Goal: Transaction & Acquisition: Book appointment/travel/reservation

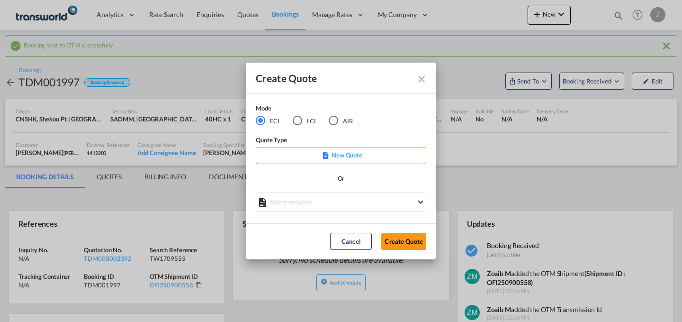
click at [343, 122] on md-radio-button "AIR" at bounding box center [341, 120] width 24 height 10
click at [410, 241] on button "Create Quote" at bounding box center [403, 241] width 45 height 17
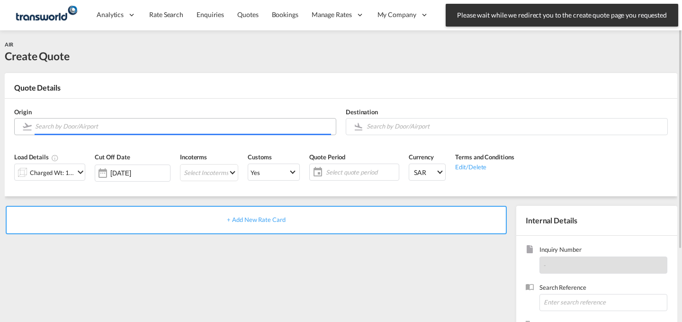
click at [236, 131] on input "Search by Door/Airport" at bounding box center [183, 126] width 296 height 17
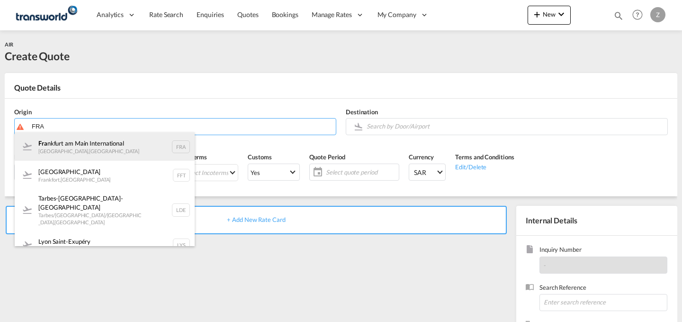
click at [120, 157] on div "Fra [GEOGRAPHIC_DATA] [GEOGRAPHIC_DATA] , [GEOGRAPHIC_DATA] FRA" at bounding box center [105, 146] width 180 height 28
type input "[GEOGRAPHIC_DATA], [GEOGRAPHIC_DATA], [GEOGRAPHIC_DATA]"
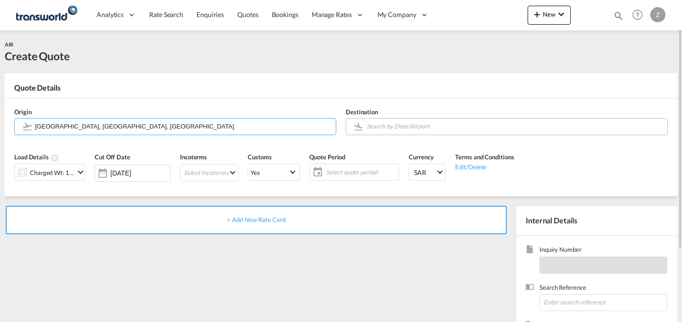
click at [406, 123] on input "Search by Door/Airport" at bounding box center [515, 126] width 296 height 17
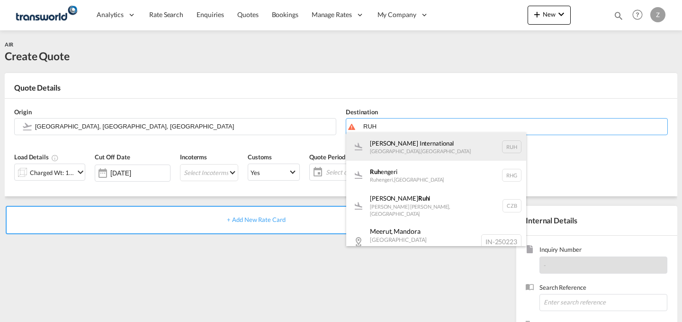
click at [396, 139] on div "[PERSON_NAME] International [GEOGRAPHIC_DATA] , [GEOGRAPHIC_DATA] RUH" at bounding box center [436, 146] width 180 height 28
type input "[PERSON_NAME] International, [GEOGRAPHIC_DATA], RUH"
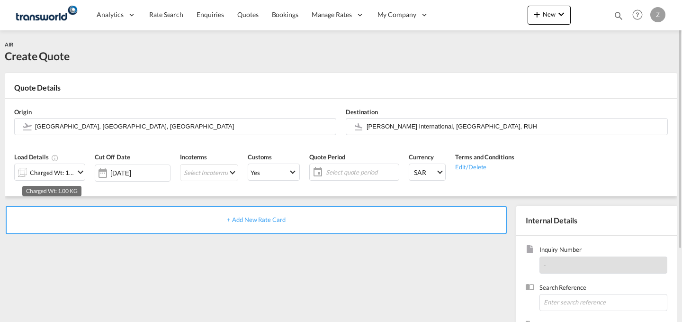
click at [73, 167] on div "Charged Wt: 1.00 KG" at bounding box center [52, 172] width 45 height 13
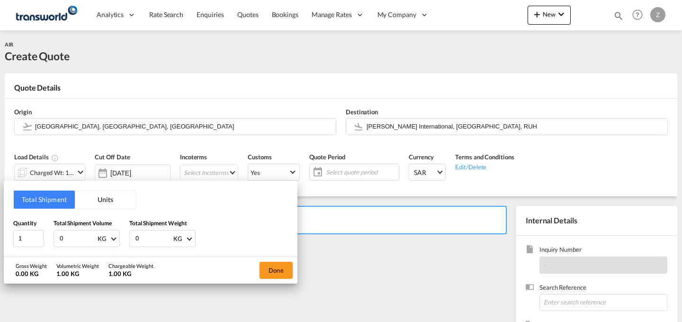
click at [144, 238] on input "0" at bounding box center [154, 238] width 38 height 16
type input "616"
click at [81, 239] on input "0" at bounding box center [78, 238] width 38 height 16
type input "616"
click at [275, 272] on button "Done" at bounding box center [276, 270] width 33 height 17
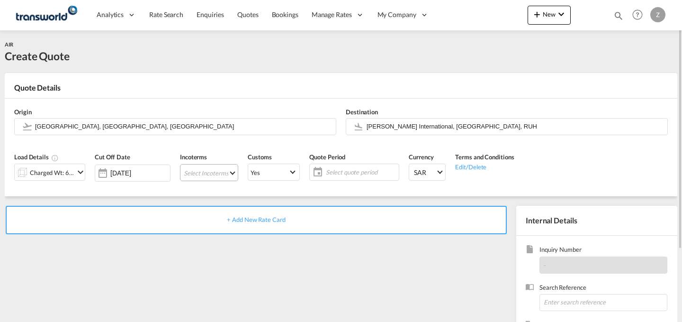
click at [220, 171] on md-select "Select Incoterms DPU - export Delivery at Place Unloaded DAP - import Delivered…" at bounding box center [209, 172] width 58 height 17
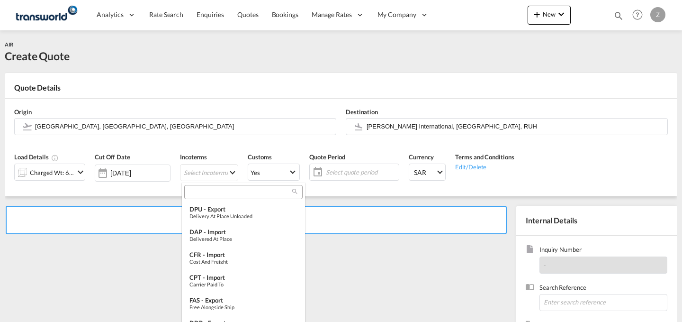
click at [200, 191] on input "search" at bounding box center [239, 192] width 105 height 9
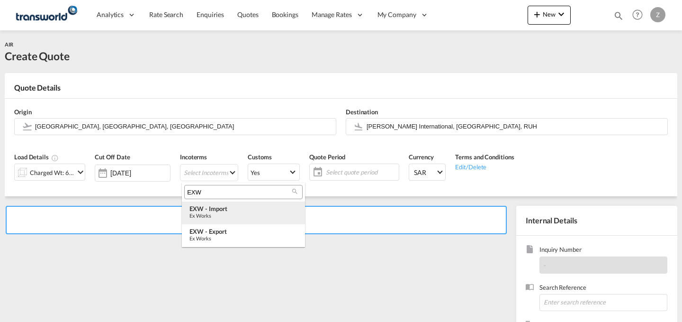
type input "EXW"
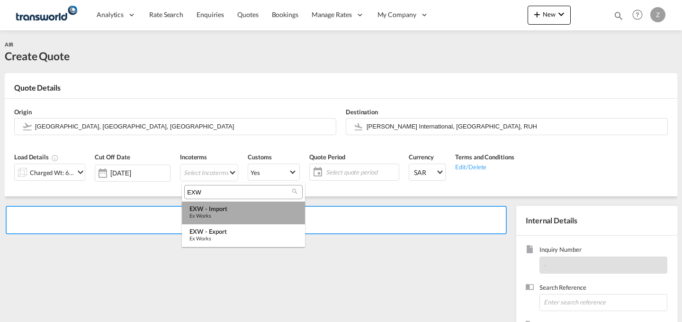
click at [222, 212] on div "EXW - import" at bounding box center [244, 209] width 108 height 8
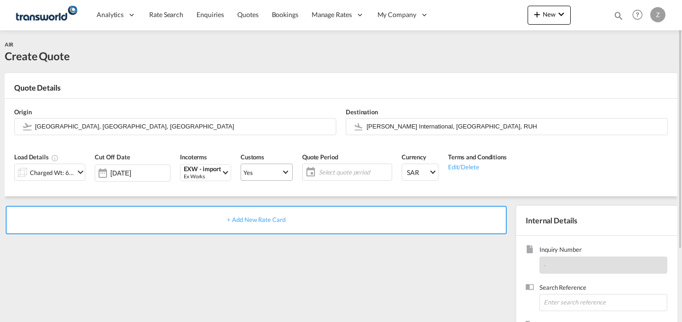
click at [284, 180] on md-select "Yes Yes No" at bounding box center [267, 171] width 52 height 17
click at [281, 193] on md-option "No" at bounding box center [268, 194] width 66 height 23
click at [289, 171] on md-select-value "Yes" at bounding box center [266, 171] width 51 height 13
click at [277, 188] on md-option "No" at bounding box center [268, 194] width 66 height 23
click at [288, 173] on md-select-value "No" at bounding box center [266, 171] width 51 height 13
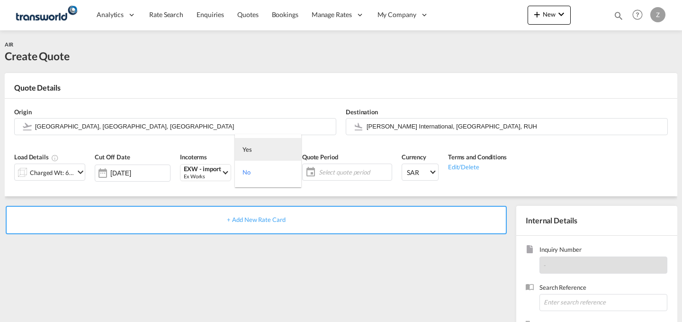
click at [283, 154] on md-option "Yes" at bounding box center [268, 149] width 66 height 23
click at [335, 165] on span "Select quote period" at bounding box center [354, 171] width 75 height 13
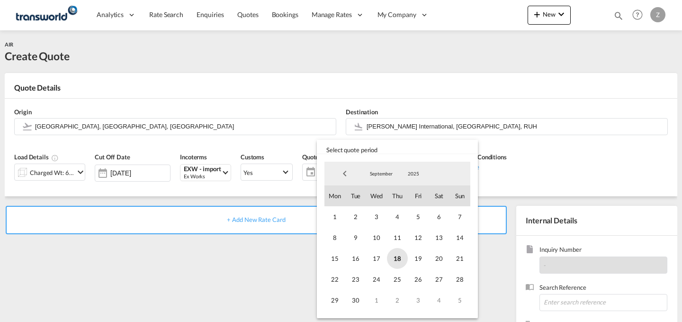
click at [400, 258] on span "18" at bounding box center [397, 258] width 21 height 21
click at [355, 297] on span "30" at bounding box center [355, 300] width 21 height 21
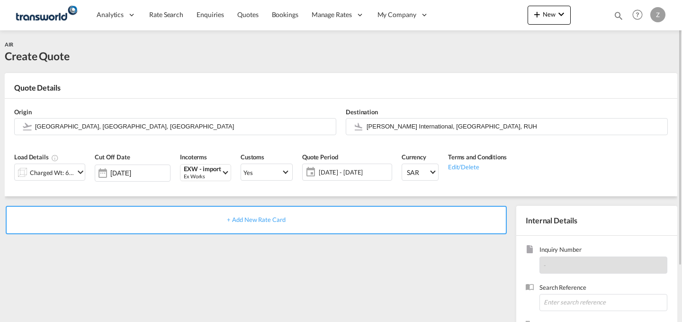
scroll to position [59, 0]
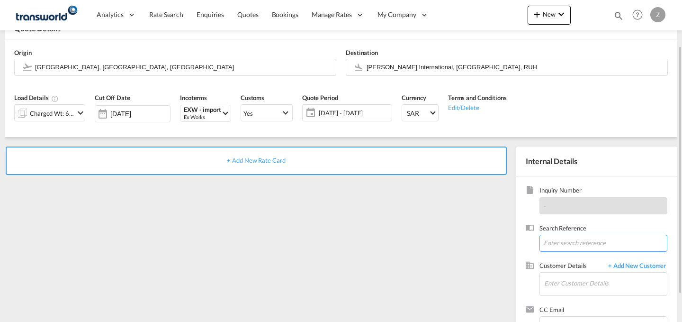
click at [562, 247] on input at bounding box center [604, 243] width 128 height 17
paste input "TW1709560"
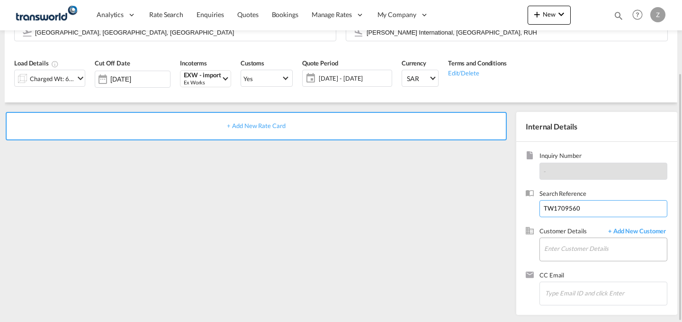
type input "TW1709560"
click at [570, 247] on input "Enter Customer Details" at bounding box center [606, 248] width 123 height 21
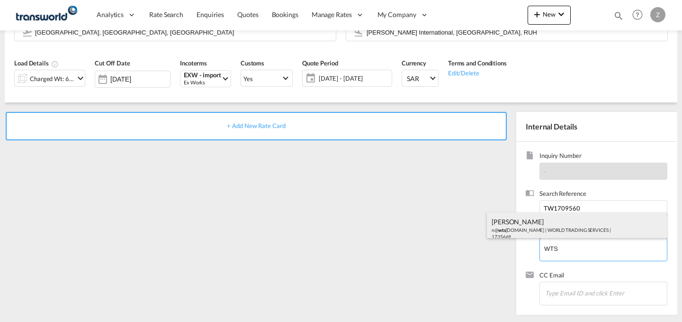
click at [572, 221] on div "[PERSON_NAME] n@ wts [DOMAIN_NAME] | WORLD TRADING SERVICES | 1735669" at bounding box center [577, 228] width 180 height 32
type input "WORLD TRADING SERVICES, [PERSON_NAME], n@[DOMAIN_NAME]"
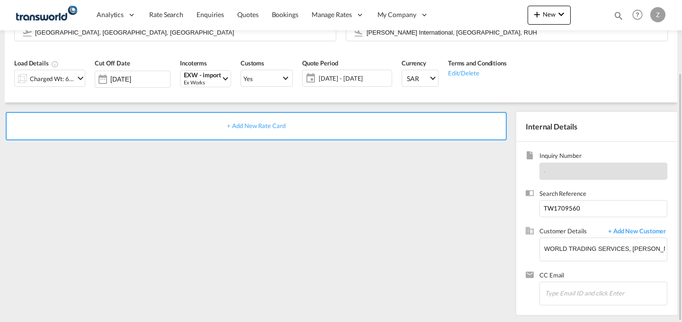
click at [404, 127] on div "+ Add New Rate Card" at bounding box center [256, 126] width 501 height 28
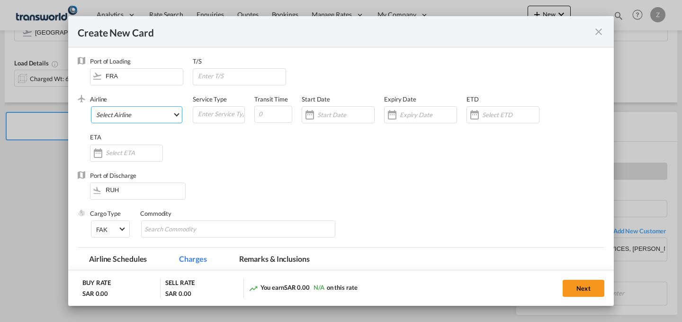
click at [173, 118] on md-select "Select Airline AIR EXPRESS S.A. (1166- / -) CMA CGM Air Cargo (1140-2C / -) DDW…" at bounding box center [136, 114] width 91 height 17
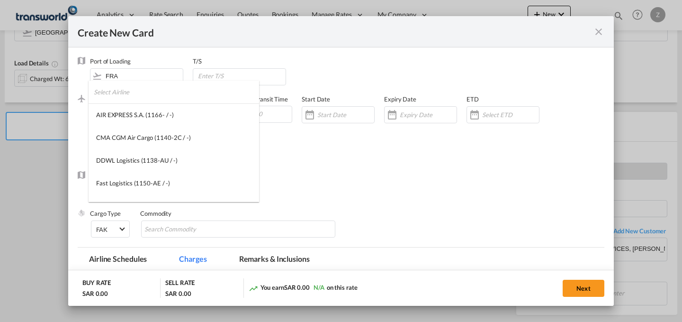
click at [167, 89] on input "search" at bounding box center [176, 92] width 165 height 23
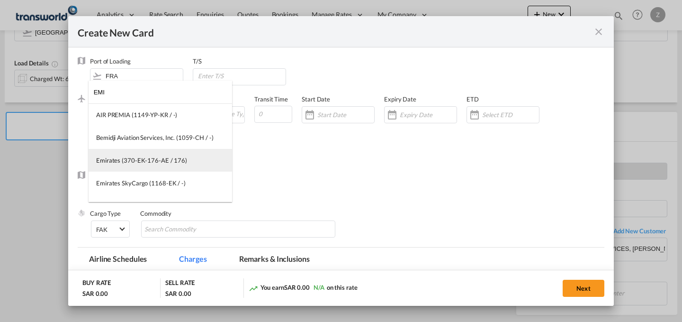
type input "EMI"
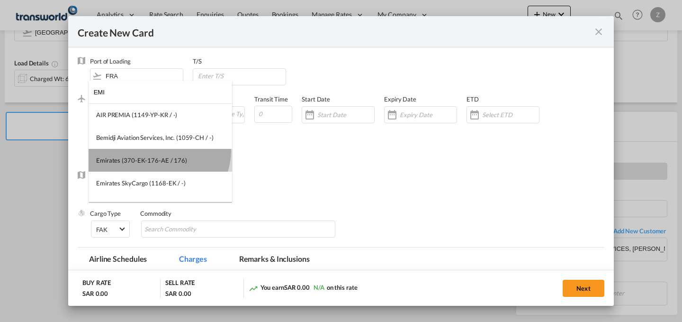
click at [158, 150] on md-option "Emirates (370-EK-176-AE / 176)" at bounding box center [161, 160] width 144 height 23
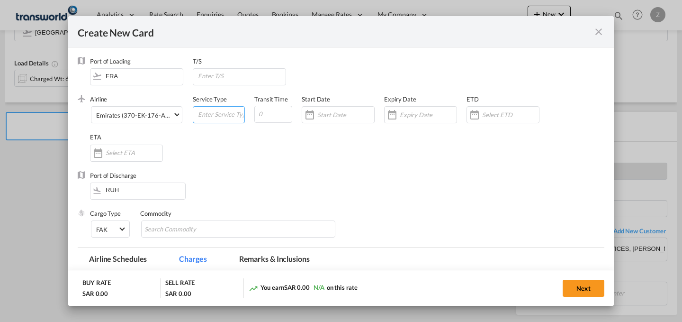
click at [209, 114] on input "Create New Card ..." at bounding box center [220, 114] width 47 height 14
type input "AIR"
type input "5"
click at [335, 118] on input "Create New Card ..." at bounding box center [346, 115] width 57 height 8
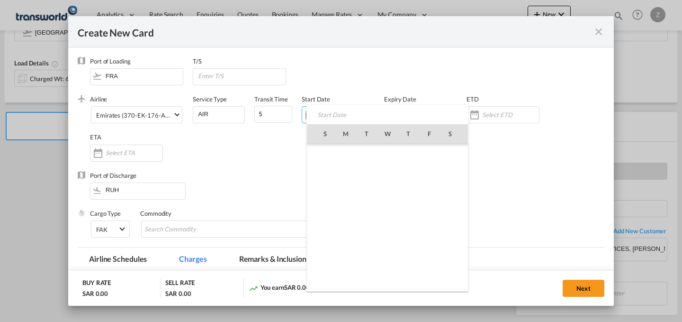
scroll to position [219522, 0]
click at [405, 214] on span "18" at bounding box center [409, 217] width 20 height 20
type input "[DATE]"
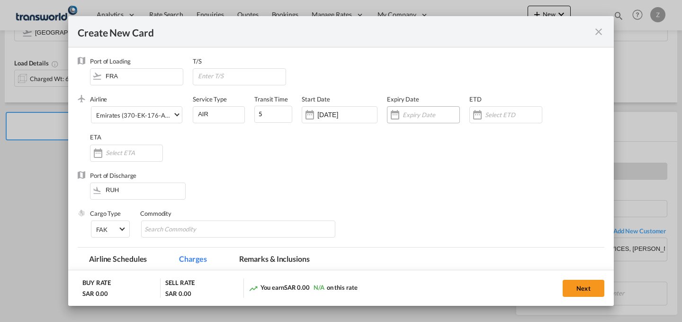
click at [424, 113] on input "Create New Card ..." at bounding box center [431, 115] width 57 height 8
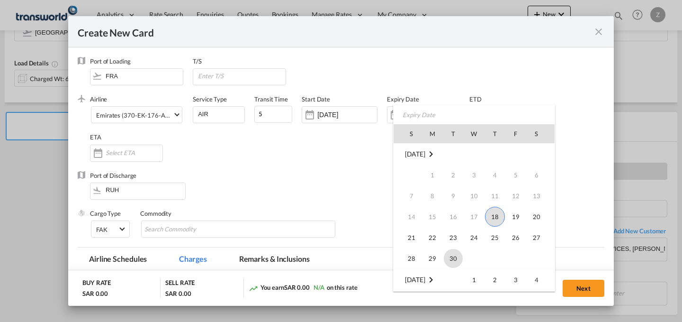
click at [456, 255] on span "30" at bounding box center [453, 258] width 19 height 19
type input "[DATE]"
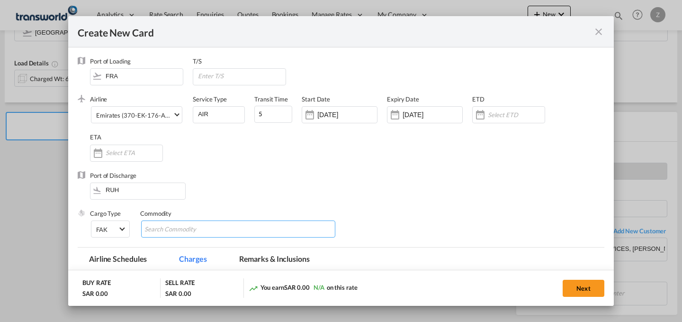
click at [191, 232] on input "Chips input." at bounding box center [188, 229] width 87 height 15
type input "GC"
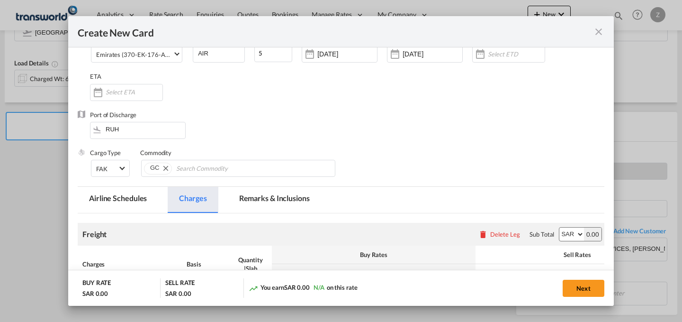
scroll to position [105, 0]
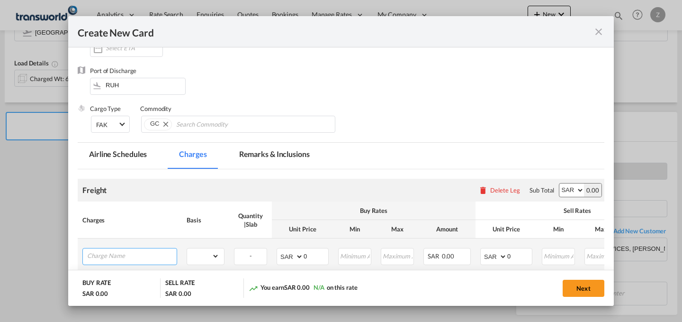
click at [141, 251] on input "Charge Name" at bounding box center [132, 255] width 90 height 14
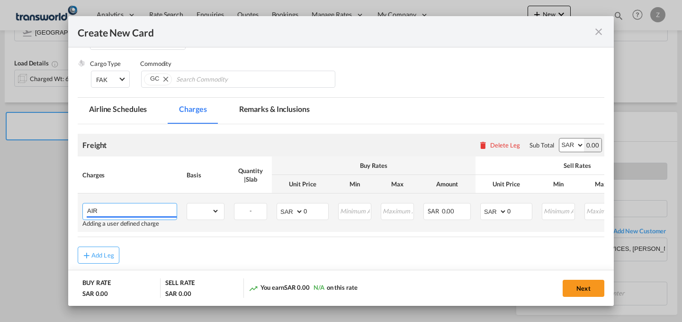
scroll to position [150, 0]
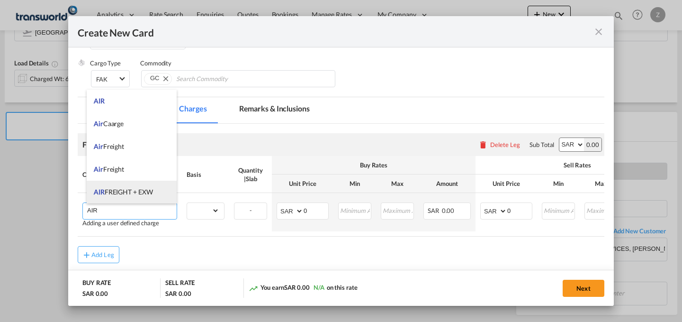
click at [140, 186] on li "AIR FREIGHT + EXW" at bounding box center [132, 192] width 90 height 23
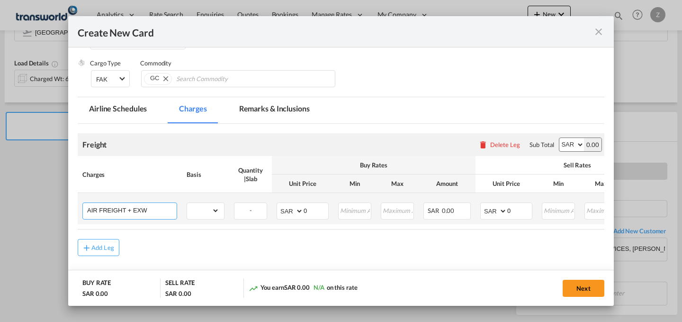
click at [143, 204] on input "AIR FREIGHT + EXW" at bounding box center [132, 210] width 90 height 14
click at [156, 211] on input "AIR FREIGHT + EXW" at bounding box center [132, 210] width 90 height 14
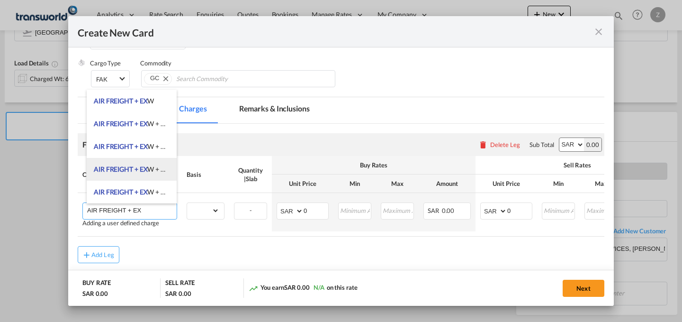
click at [158, 170] on span "AIR FREIGHT + EX W + CLERANCE AND DELIVERY" at bounding box center [169, 169] width 150 height 8
type input "AIR FREIGHT + EXW + CLERANCE AND DELIVERY"
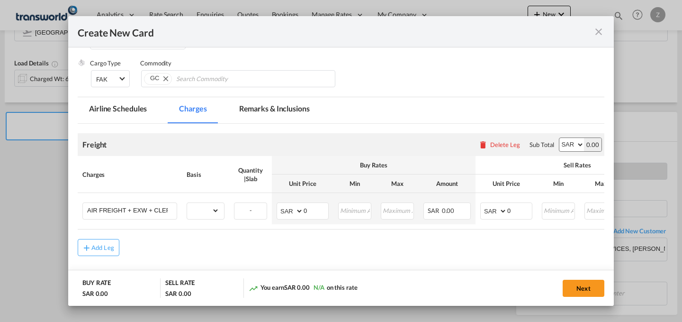
click at [561, 144] on select "AED AFN ALL AMD ANG AOA ARS AUD AWG AZN BAM BBD BDT BGN BHD BIF BMD BND BOB BRL…" at bounding box center [572, 144] width 25 height 13
select select "string:USD"
click at [560, 138] on select "AED AFN ALL AMD ANG AOA ARS AUD AWG AZN BAM BBD BDT BGN BHD BIF BMD BND BOB BRL…" at bounding box center [572, 144] width 25 height 13
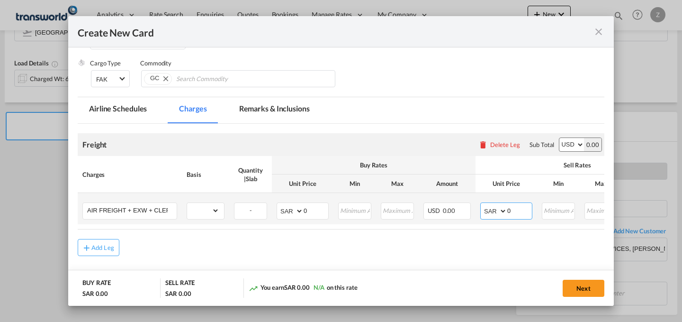
click at [491, 207] on select "AED AFN ALL AMD ANG AOA ARS AUD AWG AZN BAM BBD BDT BGN BHD BIF BMD BND BOB BRL…" at bounding box center [494, 210] width 25 height 13
select select "string:USD"
click at [482, 204] on select "AED AFN ALL AMD ANG AOA ARS AUD AWG AZN BAM BBD BDT BGN BHD BIF BMD BND BOB BRL…" at bounding box center [494, 210] width 25 height 13
click at [291, 210] on select "AED AFN ALL AMD ANG AOA ARS AUD AWG AZN BAM BBD BDT BGN BHD BIF BMD BND BOB BRL…" at bounding box center [291, 210] width 25 height 13
click at [279, 204] on select "AED AFN ALL AMD ANG AOA ARS AUD AWG AZN BAM BBD BDT BGN BHD BIF BMD BND BOB BRL…" at bounding box center [291, 210] width 25 height 13
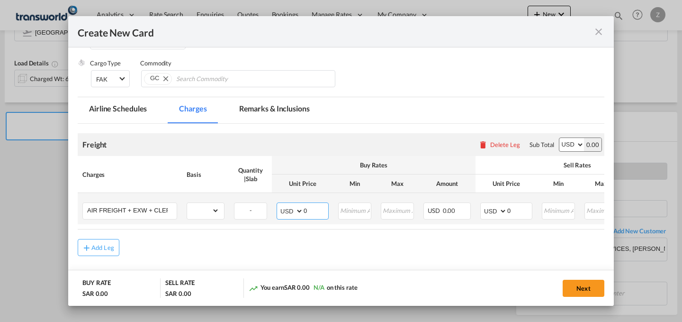
click at [288, 209] on select "AED AFN ALL AMD ANG AOA ARS AUD AWG AZN BAM BBD BDT BGN BHD BIF BMD BND BOB BRL…" at bounding box center [291, 210] width 25 height 13
select select "string:SAR"
click at [279, 204] on select "AED AFN ALL AMD ANG AOA ARS AUD AWG AZN BAM BBD BDT BGN BHD BIF BMD BND BOB BRL…" at bounding box center [291, 210] width 25 height 13
select select "string:SAR"
click at [499, 212] on select "AED AFN ALL AMD ANG AOA ARS AUD AWG AZN BAM BBD BDT BGN BHD BIF BMD BND BOB BRL…" at bounding box center [494, 210] width 25 height 13
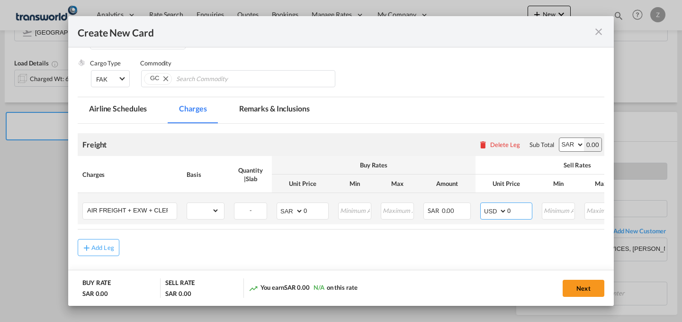
select select "string:SAR"
click at [482, 204] on select "AED AFN ALL AMD ANG AOA ARS AUD AWG AZN BAM BBD BDT BGN BHD BIF BMD BND BOB BRL…" at bounding box center [494, 210] width 25 height 13
click at [518, 212] on input "0" at bounding box center [520, 210] width 25 height 14
click at [518, 212] on input "6160" at bounding box center [520, 210] width 25 height 14
type input "6150"
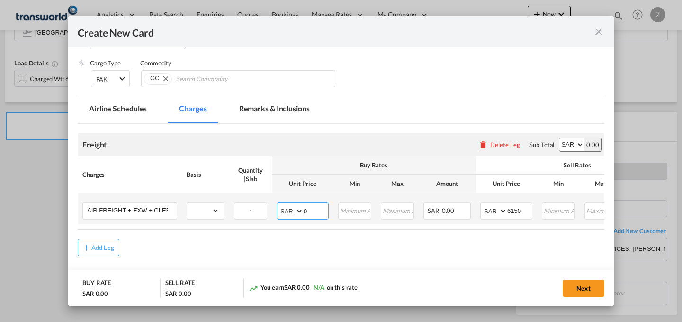
click at [318, 212] on input "0" at bounding box center [316, 210] width 25 height 14
click at [212, 219] on div "gross_weight volumetric_weight per_shipment per_bl per_km % on air freight per_…" at bounding box center [206, 210] width 38 height 17
click at [215, 215] on select "gross_weight volumetric_weight per_shipment per_bl per_km % on air freight per_…" at bounding box center [203, 210] width 32 height 15
select select "per_shipment"
click at [187, 203] on select "gross_weight volumetric_weight per_shipment per_bl per_km % on air freight per_…" at bounding box center [203, 210] width 32 height 15
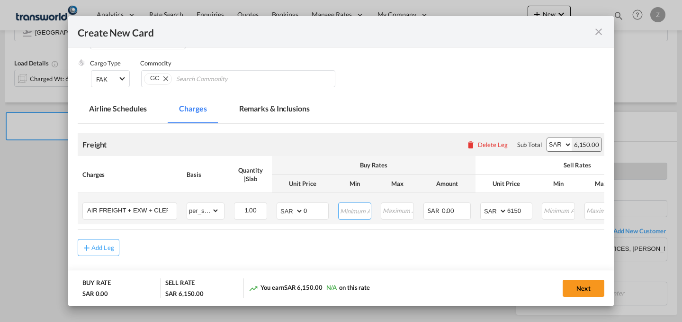
click at [345, 209] on input "Create New Card ..." at bounding box center [355, 210] width 32 height 14
click at [319, 211] on input "0" at bounding box center [316, 210] width 25 height 14
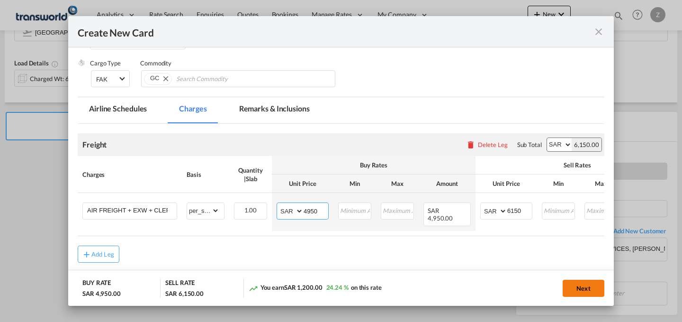
type input "4950"
click at [581, 280] on button "Next" at bounding box center [584, 288] width 42 height 17
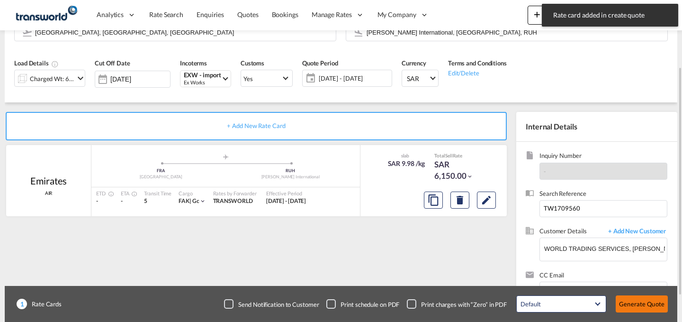
click at [646, 303] on button "Generate Quote" at bounding box center [642, 303] width 52 height 17
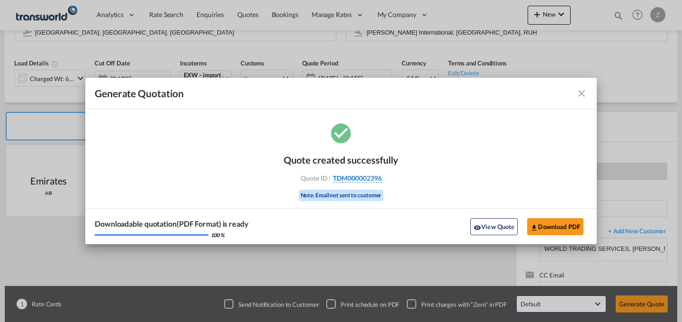
click at [363, 178] on span "TDM000002396" at bounding box center [357, 178] width 49 height 9
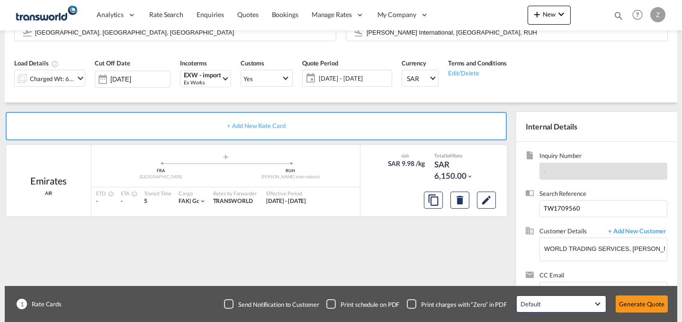
click at [363, 178] on div "Quote created successfully Quote ID : TDM000002396 Note: Email not sent to cust…" at bounding box center [341, 169] width 57 height 32
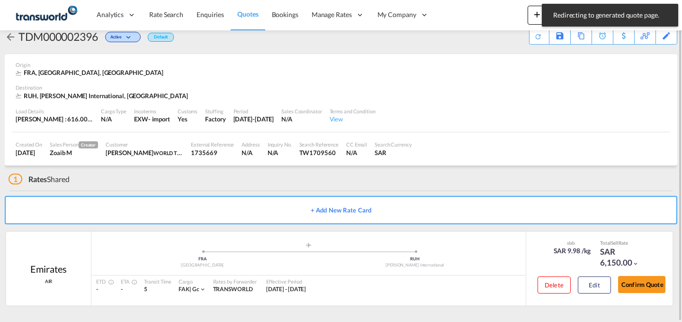
scroll to position [18, 0]
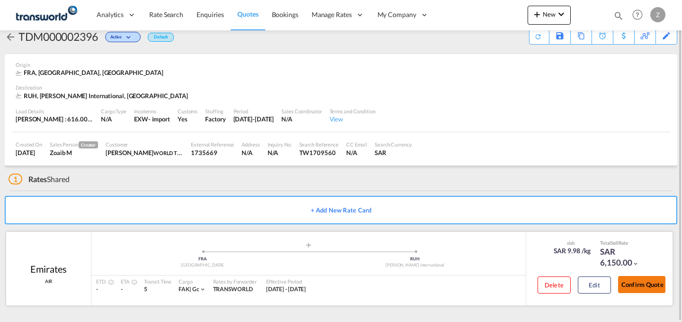
click at [642, 277] on button "Confirm Quote" at bounding box center [641, 284] width 47 height 17
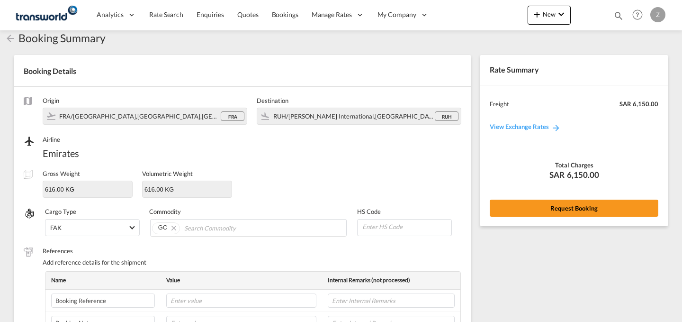
scroll to position [317, 0]
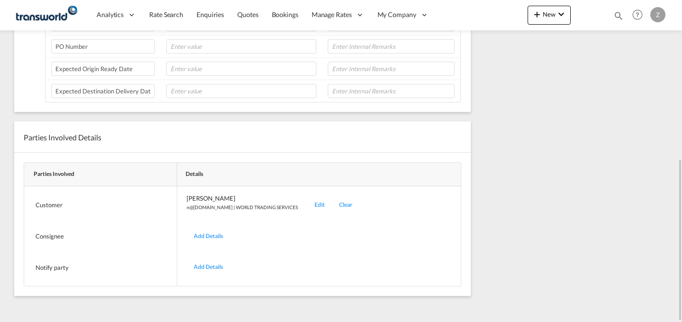
click at [308, 201] on div "Edit" at bounding box center [320, 205] width 25 height 22
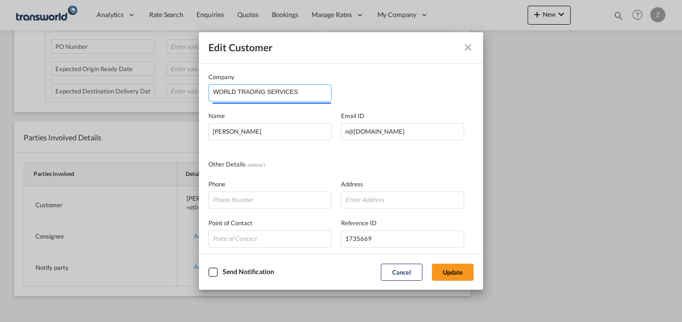
drag, startPoint x: 306, startPoint y: 91, endPoint x: 79, endPoint y: 98, distance: 227.1
click at [79, 98] on div "Edit Customer Company WORLD TRADING SERVICES Name [PERSON_NAME] Email ID [EMAIL…" at bounding box center [341, 161] width 682 height 322
click at [239, 92] on input "Company" at bounding box center [272, 92] width 118 height 14
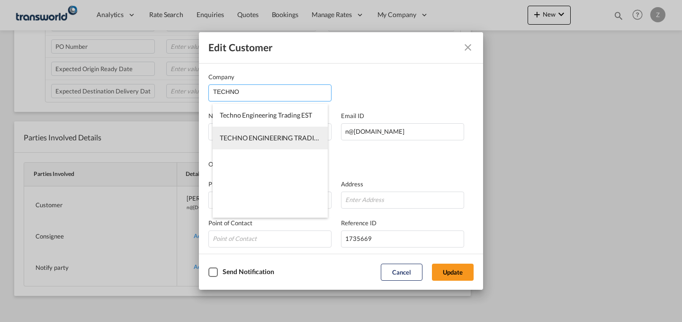
click at [291, 141] on span "TECHNO ENGINEERING TRADING CO" at bounding box center [277, 138] width 115 height 8
type input "TECHNO ENGINEERING TRADING CO"
type input "[EMAIL_ADDRESS][DOMAIN_NAME]"
type input "966114476508"
type input "930066"
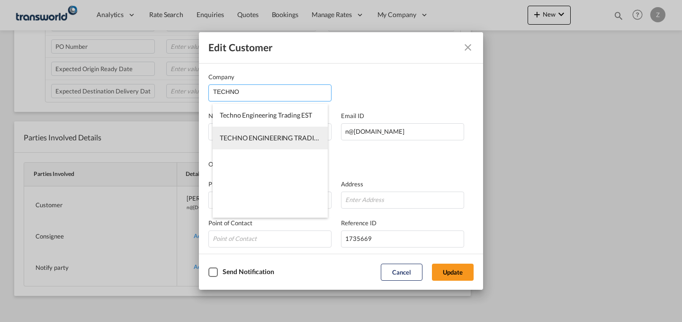
type input "14511"
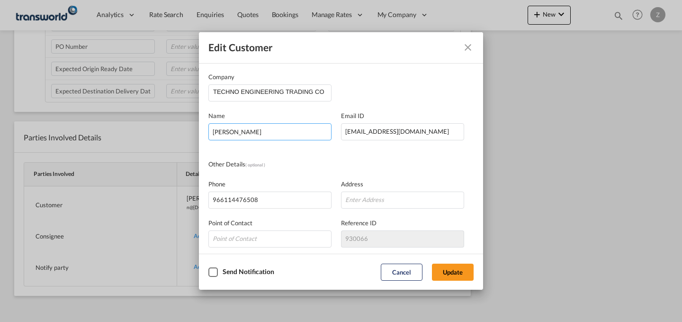
click at [298, 135] on input "[PERSON_NAME]" at bounding box center [270, 131] width 123 height 17
type input "N"
type input "HAFEEZ"
click at [456, 270] on button "Update" at bounding box center [453, 271] width 42 height 17
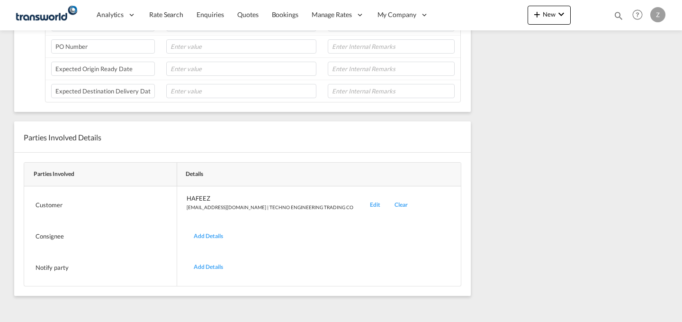
scroll to position [0, 0]
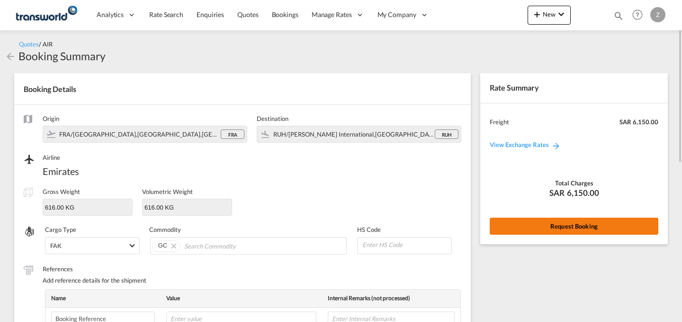
click at [520, 227] on button "Request Booking" at bounding box center [574, 226] width 169 height 17
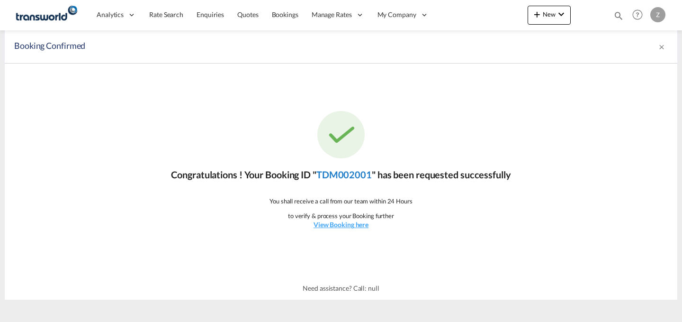
click at [354, 174] on link "TDM002001" at bounding box center [344, 174] width 55 height 11
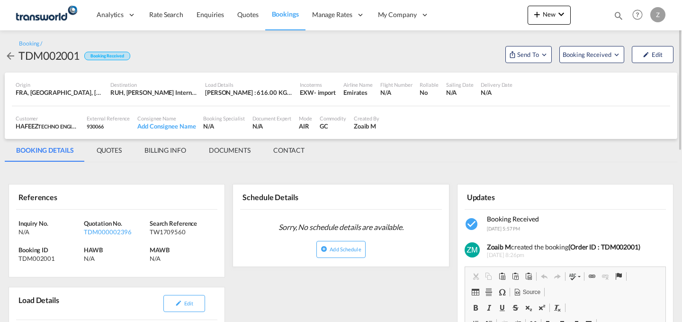
click at [292, 152] on md-tab-item "CONTACT" at bounding box center [289, 150] width 54 height 23
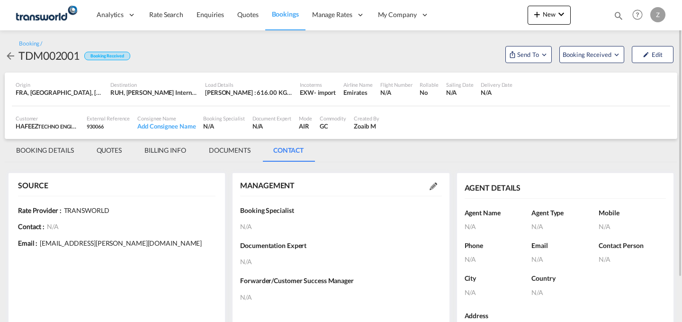
click at [436, 188] on md-icon at bounding box center [434, 186] width 8 height 8
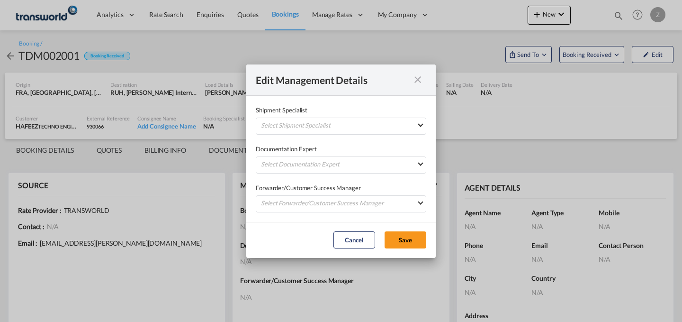
click at [420, 135] on div "Documentation Expert Select Documentation Expert [PERSON_NAME] W [PERSON_NAME][…" at bounding box center [341, 154] width 171 height 39
click at [419, 128] on md-select "Select Shipment Specialist [PERSON_NAME] W [PERSON_NAME][EMAIL_ADDRESS][PERSON_…" at bounding box center [341, 126] width 171 height 17
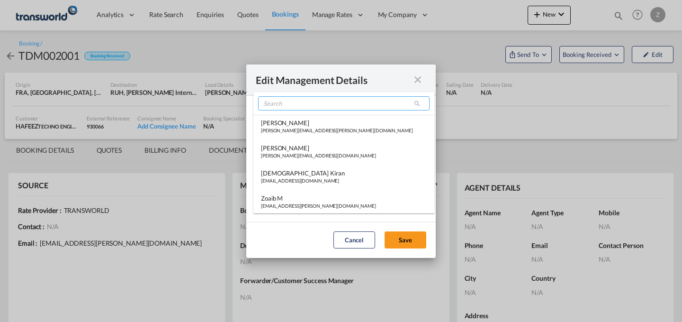
click at [349, 104] on input "search" at bounding box center [344, 103] width 172 height 14
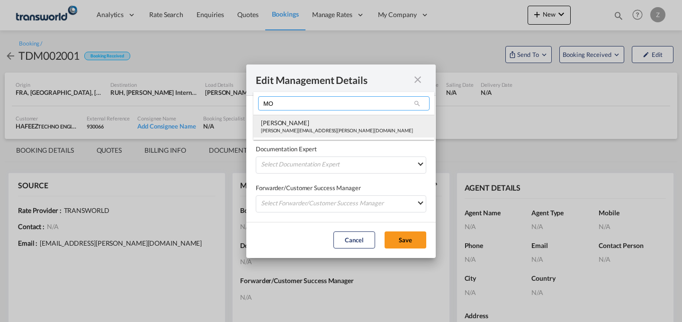
type input "MO"
click at [307, 125] on div "[PERSON_NAME]" at bounding box center [337, 122] width 152 height 9
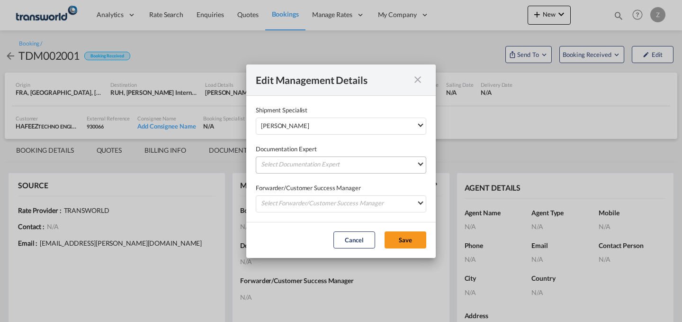
click at [301, 161] on md-select "Select Documentation Expert [PERSON_NAME] W [PERSON_NAME][EMAIL_ADDRESS][PERSON…" at bounding box center [341, 164] width 171 height 17
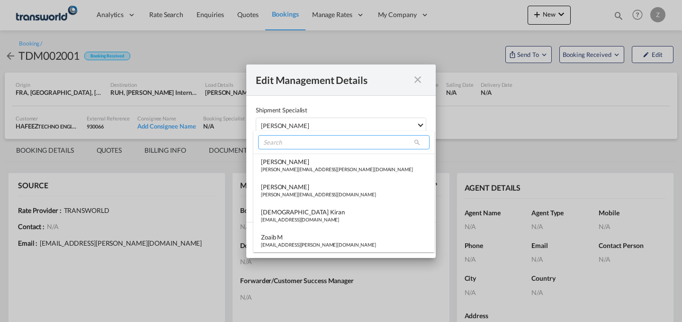
drag, startPoint x: 319, startPoint y: 145, endPoint x: 318, endPoint y: 140, distance: 5.1
click at [318, 140] on input "search" at bounding box center [344, 142] width 172 height 14
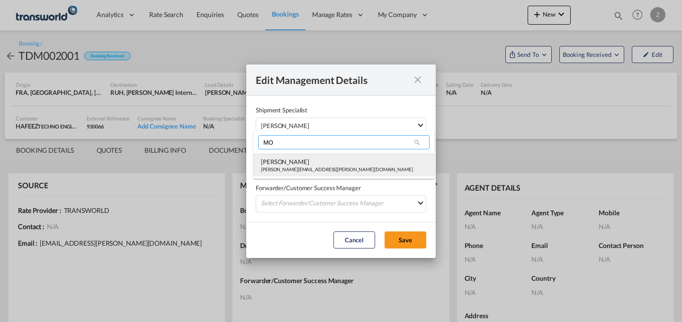
type input "MO"
click at [307, 154] on md-option "[PERSON_NAME] Shahil [EMAIL_ADDRESS][PERSON_NAME][DOMAIN_NAME]" at bounding box center [344, 165] width 181 height 23
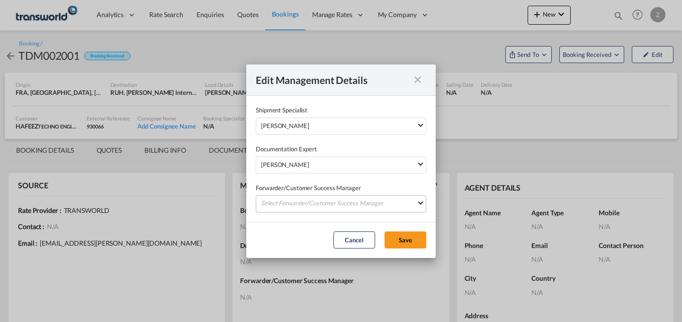
click at [297, 199] on md-select "Select Forwarder/Customer Success Manager [PERSON_NAME] [PERSON_NAME][EMAIL_ADD…" at bounding box center [341, 203] width 171 height 17
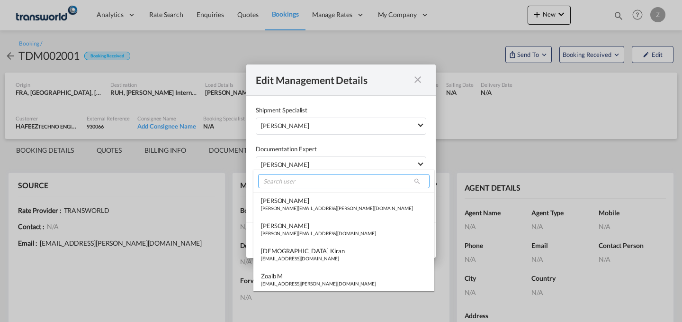
click at [308, 182] on input "search" at bounding box center [344, 181] width 172 height 14
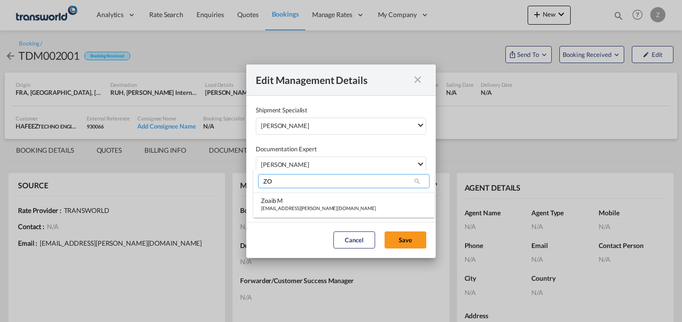
type input "Z"
type input "M"
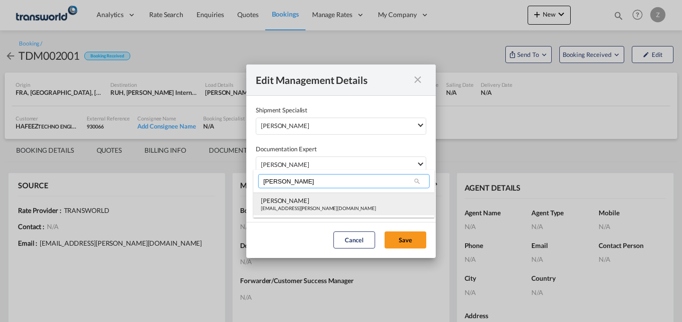
type input "[PERSON_NAME]"
click at [300, 203] on div "[PERSON_NAME]" at bounding box center [318, 200] width 115 height 9
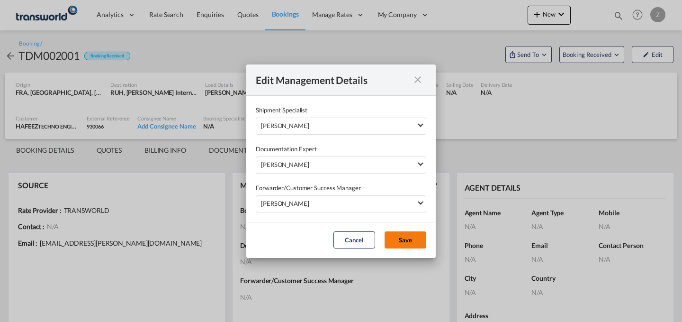
click at [398, 240] on button "Save" at bounding box center [406, 239] width 42 height 17
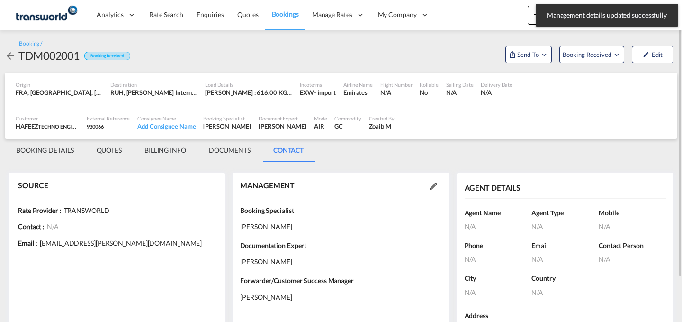
click at [55, 151] on md-tab-item "BOOKING DETAILS" at bounding box center [45, 150] width 81 height 23
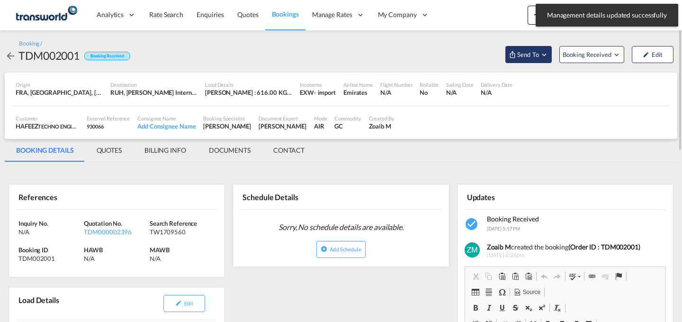
click at [534, 55] on span "Send To" at bounding box center [529, 54] width 24 height 9
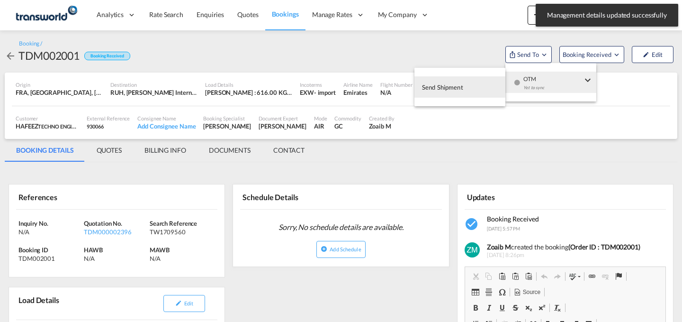
click at [538, 80] on span "OTM" at bounding box center [553, 76] width 59 height 9
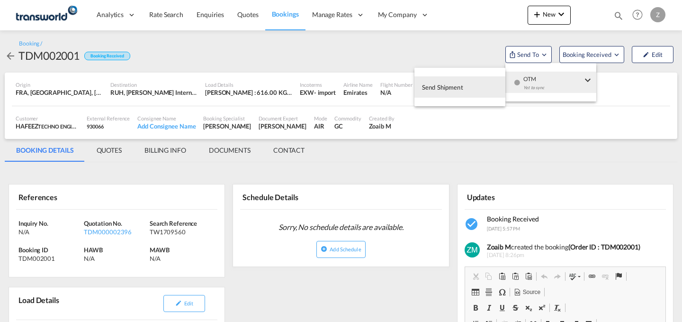
click at [453, 73] on md-menu-item "Send Shipment" at bounding box center [460, 87] width 91 height 31
click at [451, 91] on span "Send Shipment" at bounding box center [442, 87] width 41 height 15
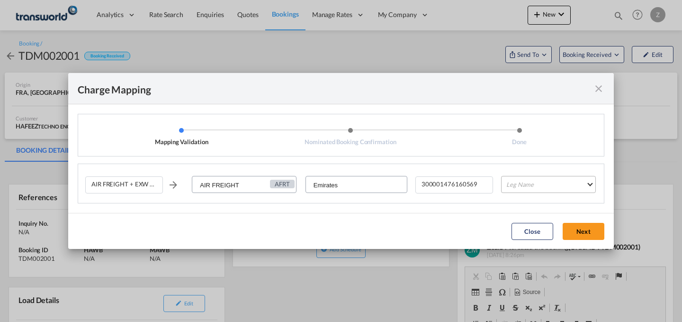
click at [518, 187] on md-select "Leg Name HANDLING ORIGIN HANDLING DESTINATION OTHERS TL PICK UP CUSTOMS ORIGIN …" at bounding box center [548, 184] width 95 height 17
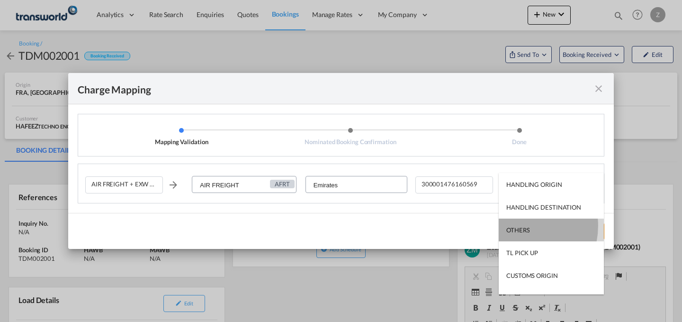
click at [515, 226] on div "OTHERS" at bounding box center [518, 230] width 23 height 9
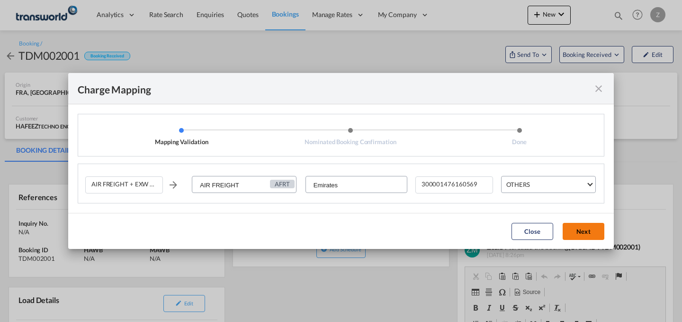
click at [581, 229] on button "Next" at bounding box center [584, 231] width 42 height 17
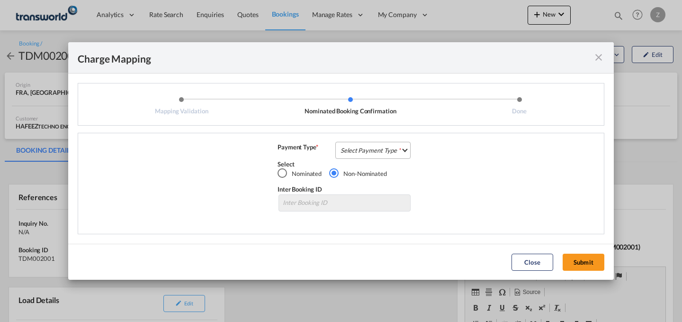
click at [363, 145] on md-select "Select Payment Type COLLECT PREPAID" at bounding box center [373, 150] width 75 height 17
click at [374, 154] on md-option "COLLECT" at bounding box center [376, 149] width 84 height 23
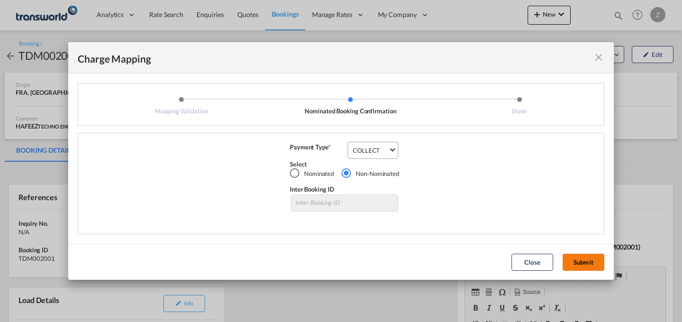
click at [584, 254] on button "Submit" at bounding box center [584, 262] width 42 height 17
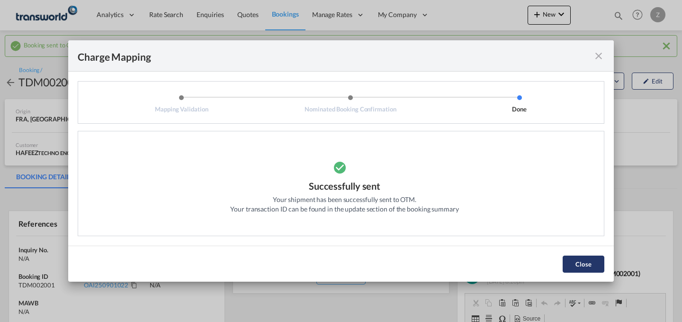
click at [592, 265] on button "Close" at bounding box center [584, 263] width 42 height 17
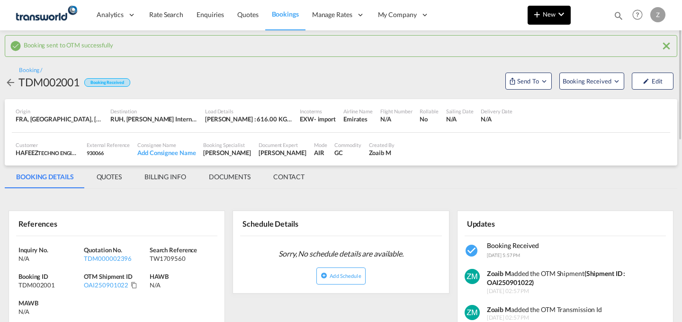
click at [555, 12] on span "New" at bounding box center [550, 14] width 36 height 8
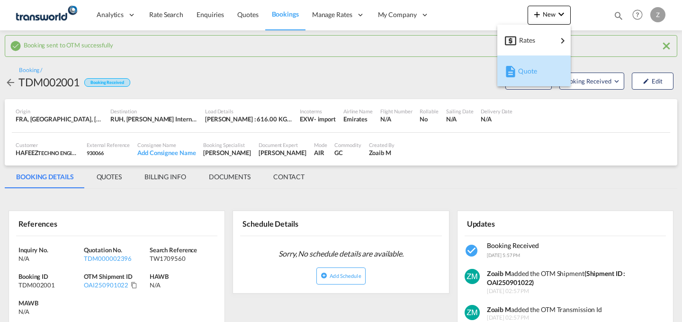
click at [539, 64] on div "Quote" at bounding box center [535, 71] width 35 height 24
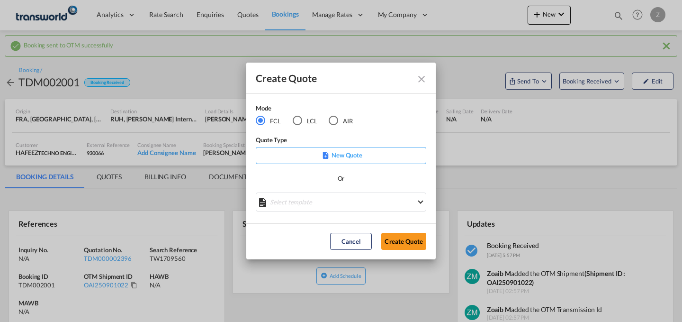
click at [342, 121] on md-radio-button "AIR" at bounding box center [341, 120] width 24 height 10
click at [398, 237] on button "Create Quote" at bounding box center [403, 241] width 45 height 17
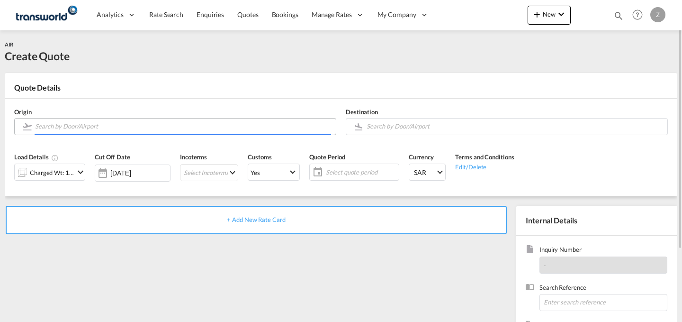
click at [152, 127] on input "Search by Door/Airport" at bounding box center [183, 126] width 296 height 17
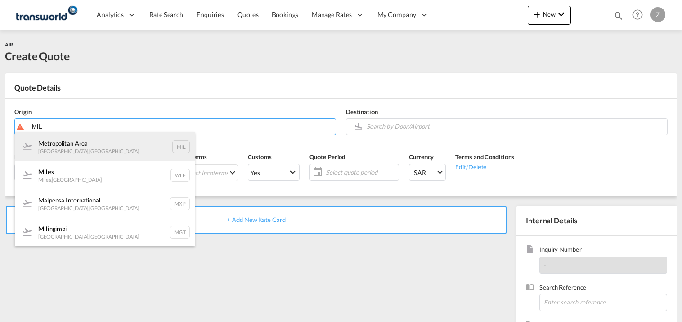
click at [135, 140] on div "[GEOGRAPHIC_DATA] , [GEOGRAPHIC_DATA] MIL" at bounding box center [105, 146] width 180 height 28
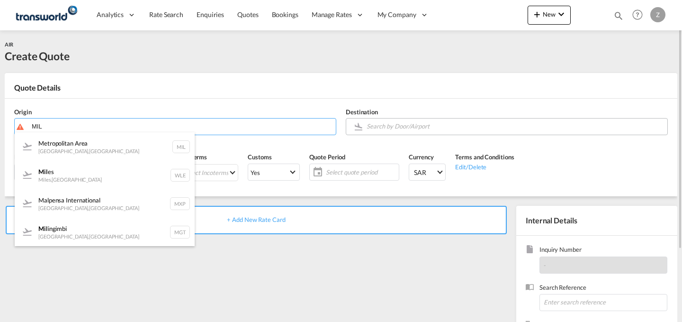
type input "[GEOGRAPHIC_DATA], [GEOGRAPHIC_DATA], [GEOGRAPHIC_DATA]"
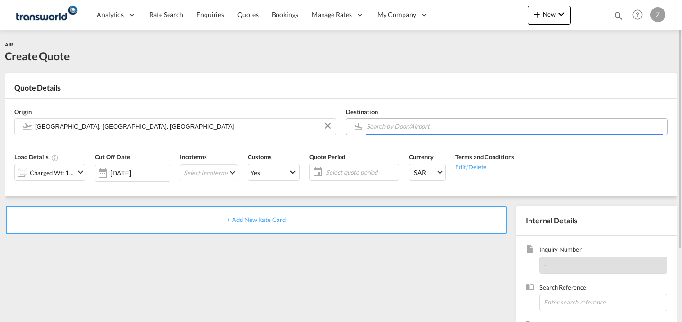
click at [427, 130] on body "Analytics Dashboard Reports Rate Search Enquiries Quotes Bookings" at bounding box center [341, 161] width 682 height 322
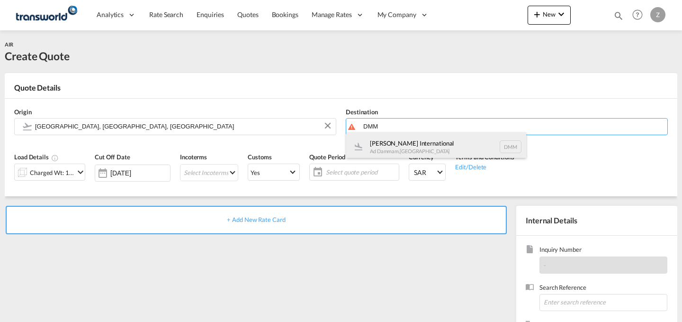
click at [423, 143] on div "[PERSON_NAME] International Ad Dammam , [GEOGRAPHIC_DATA] DMM" at bounding box center [436, 146] width 180 height 28
type input "[PERSON_NAME] International, Ad Dammam, DMM"
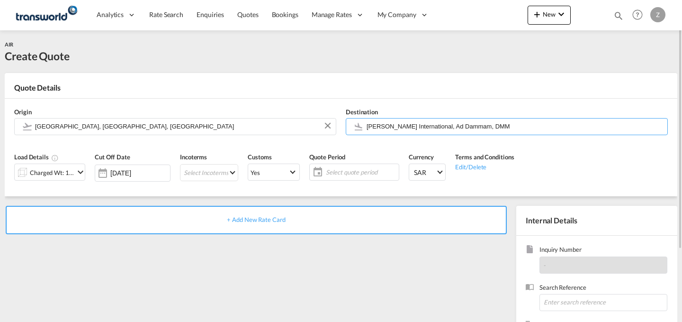
click at [72, 172] on div "Charged Wt: 1.00 KG" at bounding box center [52, 172] width 45 height 13
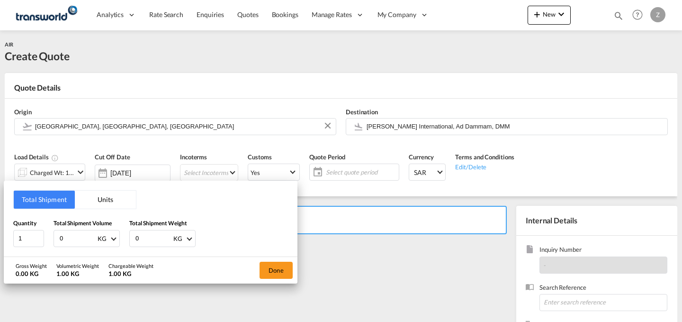
click at [150, 237] on input "0" at bounding box center [154, 238] width 38 height 16
type input "284"
drag, startPoint x: 78, startPoint y: 228, endPoint x: 73, endPoint y: 237, distance: 9.8
click at [73, 237] on div "Total Shipment Volume 0 KG CBM CFT KG LB" at bounding box center [87, 232] width 66 height 28
click at [73, 237] on input "0" at bounding box center [78, 238] width 38 height 16
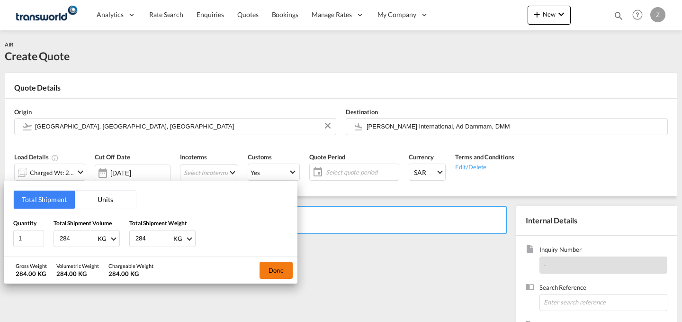
type input "284"
click at [272, 273] on button "Done" at bounding box center [276, 270] width 33 height 17
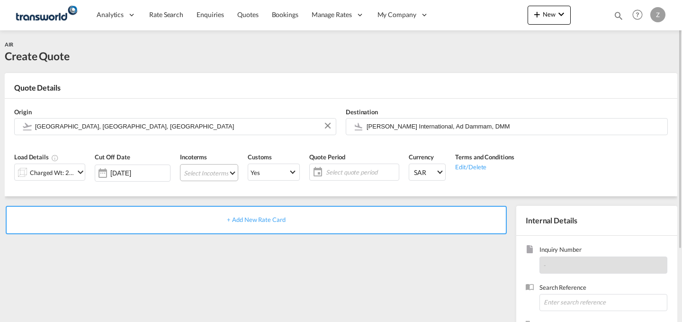
click at [212, 173] on md-select "Select Incoterms DPU - export Delivery at Place Unloaded DAP - import Delivered…" at bounding box center [209, 172] width 58 height 17
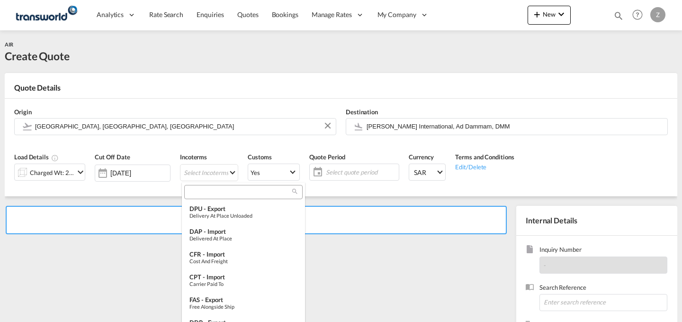
click at [221, 189] on input "search" at bounding box center [239, 192] width 105 height 9
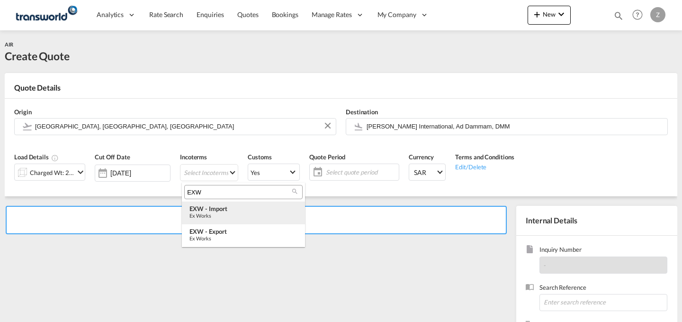
type input "EXW"
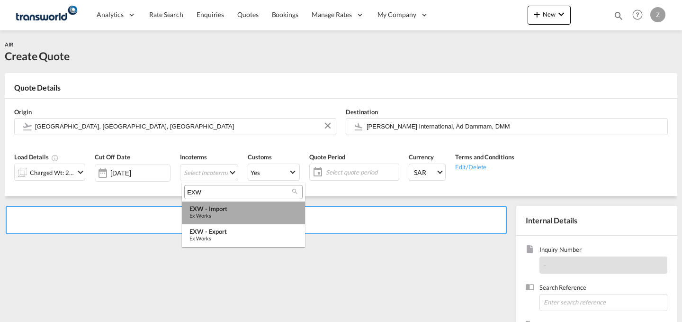
click at [226, 209] on div "EXW - import" at bounding box center [244, 209] width 108 height 8
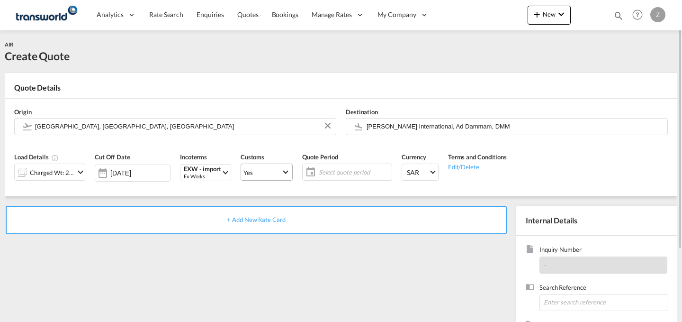
click at [272, 179] on md-select "Yes Yes No" at bounding box center [267, 171] width 52 height 17
click at [273, 196] on md-option "No" at bounding box center [268, 194] width 66 height 23
click at [283, 178] on md-select-value "Yes" at bounding box center [266, 171] width 51 height 13
click at [279, 197] on md-option "No" at bounding box center [268, 194] width 66 height 23
click at [330, 173] on span "Select quote period" at bounding box center [354, 172] width 71 height 9
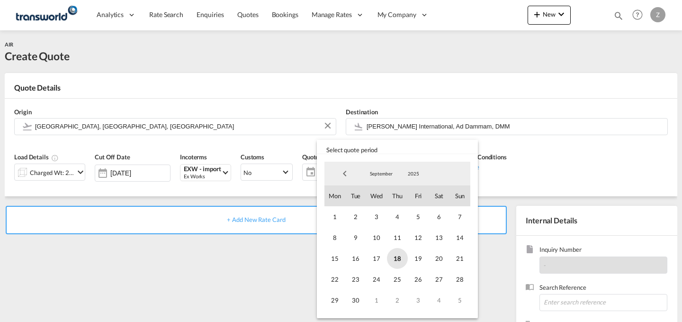
click at [388, 254] on span "18" at bounding box center [397, 258] width 21 height 21
click at [353, 299] on span "30" at bounding box center [355, 300] width 21 height 21
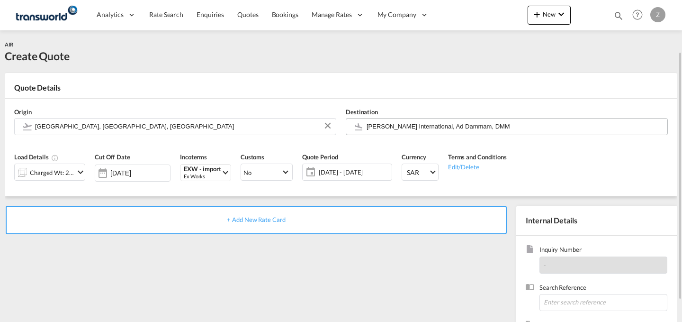
scroll to position [94, 0]
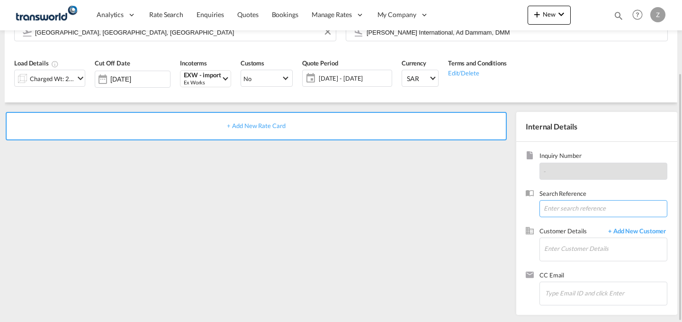
paste input "TW1709552"
click at [559, 206] on input "TW1709552" at bounding box center [604, 208] width 128 height 17
type input "TW1709552"
click at [573, 254] on input "Enter Customer Details" at bounding box center [606, 248] width 123 height 21
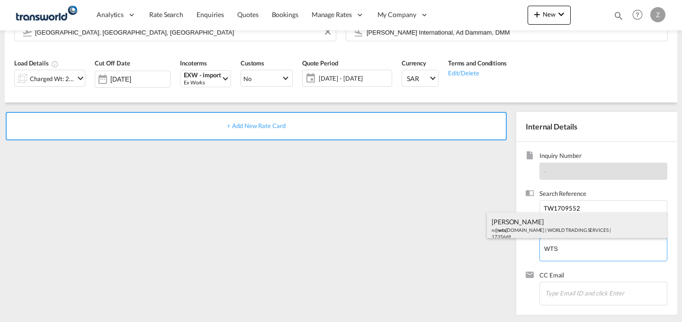
click at [574, 235] on div "[PERSON_NAME] n@ wts [DOMAIN_NAME] | WORLD TRADING SERVICES | 1735669" at bounding box center [577, 228] width 180 height 32
type input "WORLD TRADING SERVICES, [PERSON_NAME], n@[DOMAIN_NAME]"
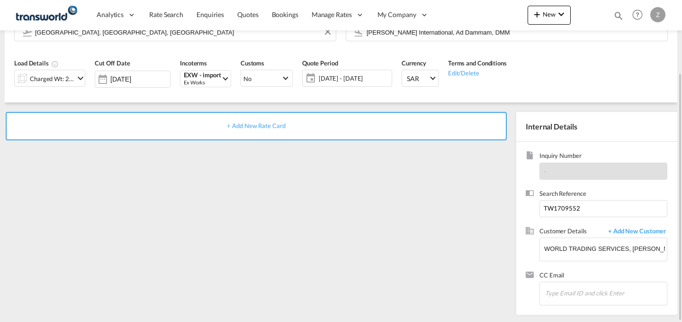
click at [401, 132] on div "+ Add New Rate Card" at bounding box center [256, 126] width 501 height 28
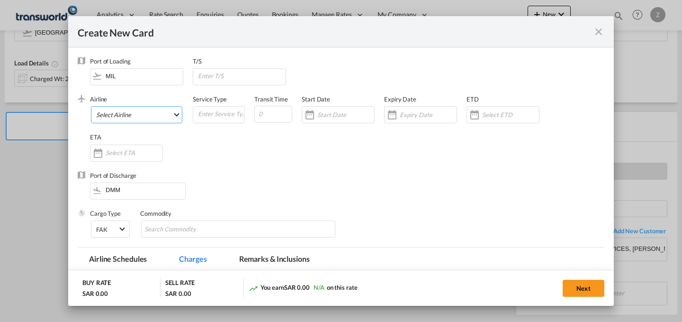
click at [162, 110] on md-select "Select Airline AIR EXPRESS S.A. (1166- / -) CMA CGM Air Cargo (1140-2C / -) DDW…" at bounding box center [136, 114] width 91 height 17
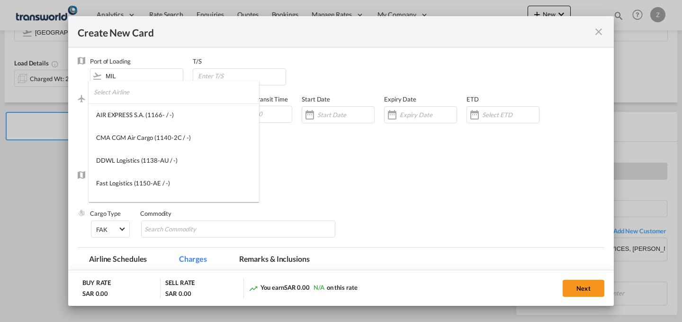
click at [179, 98] on input "search" at bounding box center [176, 92] width 165 height 23
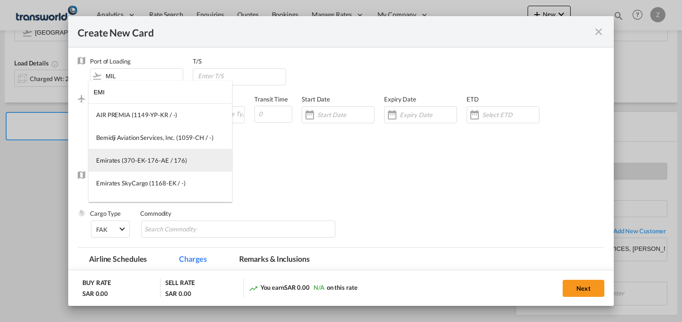
type input "EMI"
click at [151, 157] on div "Emirates (370-EK-176-AE / 176)" at bounding box center [141, 160] width 91 height 9
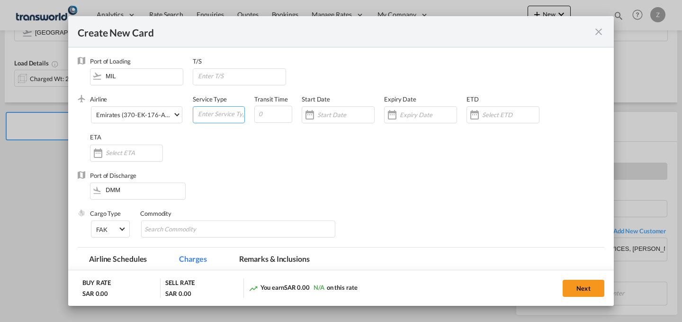
click at [224, 114] on input "Create New Card ..." at bounding box center [220, 114] width 47 height 14
type input "AIR"
type input "5"
click at [318, 117] on input "Create New Card ..." at bounding box center [346, 115] width 57 height 8
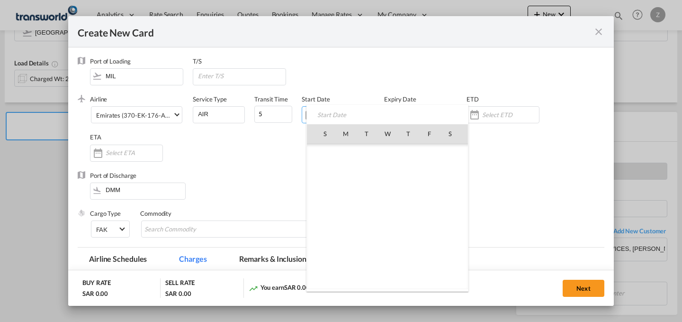
scroll to position [219522, 0]
click at [414, 219] on span "18" at bounding box center [409, 217] width 20 height 20
type input "[DATE]"
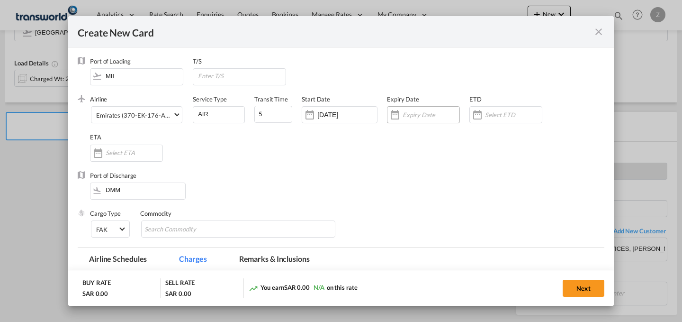
click at [432, 113] on input "Create New Card ..." at bounding box center [431, 115] width 57 height 8
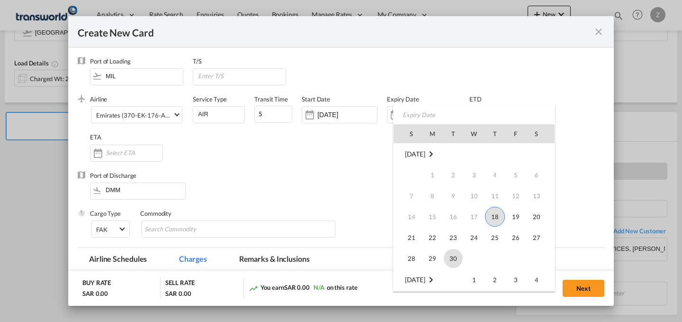
click at [450, 256] on span "30" at bounding box center [453, 258] width 19 height 19
type input "[DATE]"
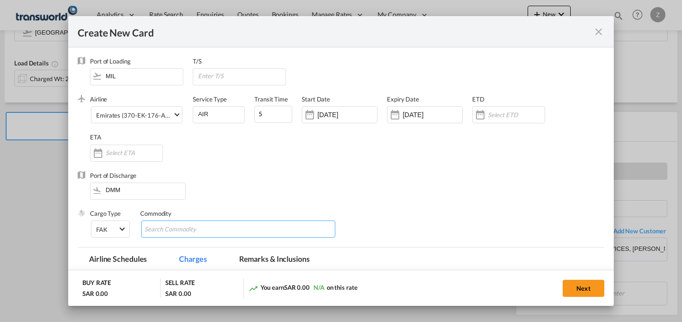
click at [192, 228] on input "Chips input." at bounding box center [188, 229] width 87 height 15
type input "GC"
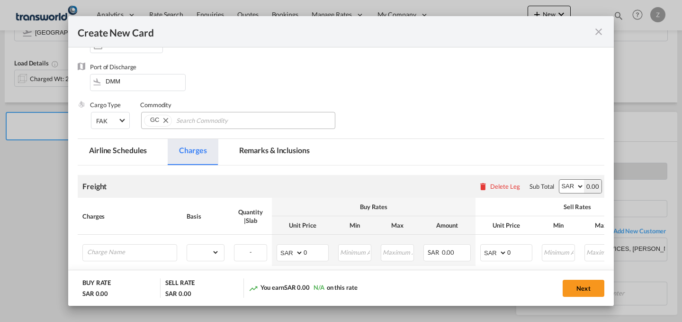
scroll to position [109, 0]
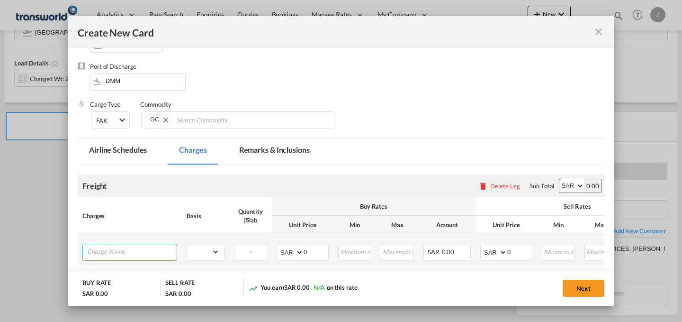
click at [132, 254] on input "Charge Name" at bounding box center [132, 251] width 90 height 14
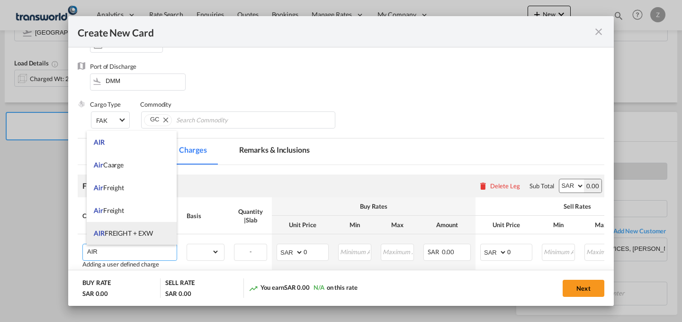
click at [131, 233] on span "AIR FREIGHT + EXW" at bounding box center [123, 233] width 59 height 8
type input "AIR FREIGHT + EXW"
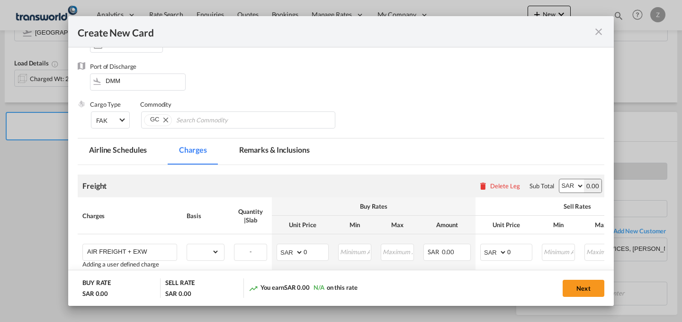
click at [561, 190] on select "AED AFN ALL AMD ANG AOA ARS AUD AWG AZN BAM BBD BDT BGN BHD BIF BMD BND BOB BRL…" at bounding box center [572, 185] width 25 height 13
select select "string:EUR"
click at [560, 179] on select "AED AFN ALL AMD ANG AOA ARS AUD AWG AZN BAM BBD BDT BGN BHD BIF BMD BND BOB BRL…" at bounding box center [572, 185] width 25 height 13
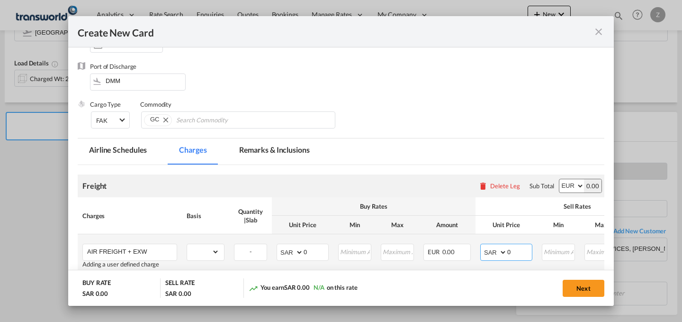
click at [493, 251] on select "AED AFN ALL AMD ANG AOA ARS AUD AWG AZN BAM BBD BDT BGN BHD BIF BMD BND BOB BRL…" at bounding box center [494, 251] width 25 height 13
select select "string:EUR"
click at [482, 245] on select "AED AFN ALL AMD ANG AOA ARS AUD AWG AZN BAM BBD BDT BGN BHD BIF BMD BND BOB BRL…" at bounding box center [494, 251] width 25 height 13
click at [290, 252] on select "AED AFN ALL AMD ANG AOA ARS AUD AWG AZN BAM BBD BDT BGN BHD BIF BMD BND BOB BRL…" at bounding box center [291, 251] width 25 height 13
select select "string:EUR"
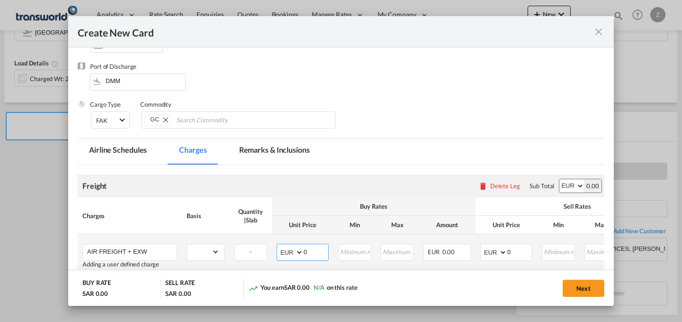
click at [279, 245] on select "AED AFN ALL AMD ANG AOA ARS AUD AWG AZN BAM BBD BDT BGN BHD BIF BMD BND BOB BRL…" at bounding box center [291, 251] width 25 height 13
click at [518, 249] on input "0" at bounding box center [520, 251] width 25 height 14
type input "850"
click at [308, 251] on input "0" at bounding box center [316, 251] width 25 height 14
click at [209, 254] on select "gross_weight volumetric_weight per_shipment per_bl per_km % on air freight per_…" at bounding box center [203, 251] width 32 height 15
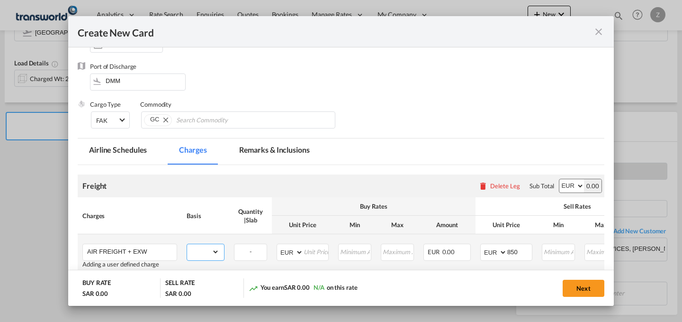
select select "per_shipment"
click at [187, 244] on select "gross_weight volumetric_weight per_shipment per_bl per_km % on air freight per_…" at bounding box center [203, 251] width 32 height 15
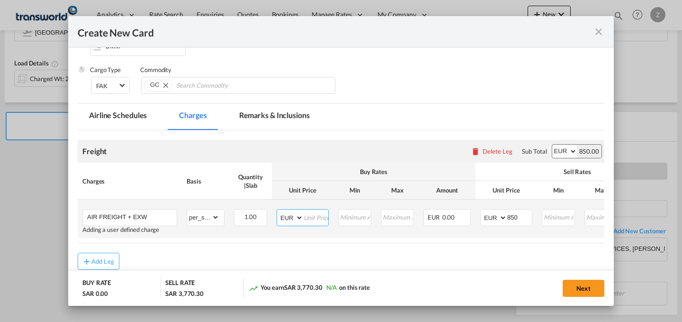
click at [319, 215] on input "Create New Card ..." at bounding box center [316, 216] width 25 height 14
click at [324, 217] on input "Create New Card ..." at bounding box center [316, 216] width 25 height 14
type input "437"
click at [514, 215] on input "850" at bounding box center [520, 216] width 25 height 14
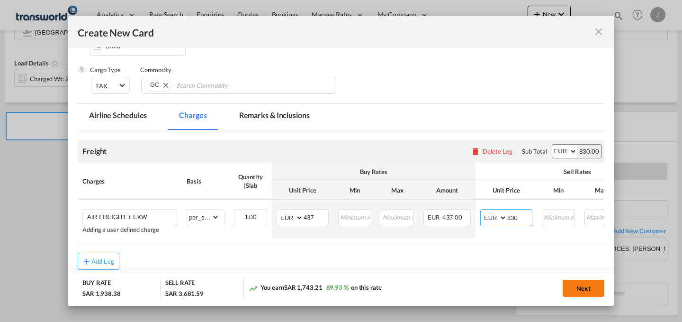
type input "830"
click at [588, 290] on button "Next" at bounding box center [584, 288] width 42 height 17
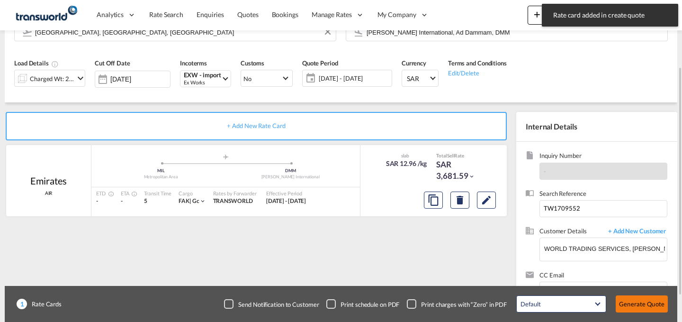
click at [651, 306] on button "Generate Quote" at bounding box center [642, 303] width 52 height 17
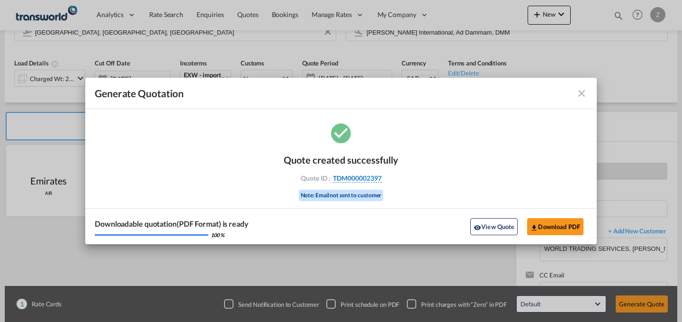
click at [352, 174] on span "TDM000002397" at bounding box center [357, 178] width 49 height 9
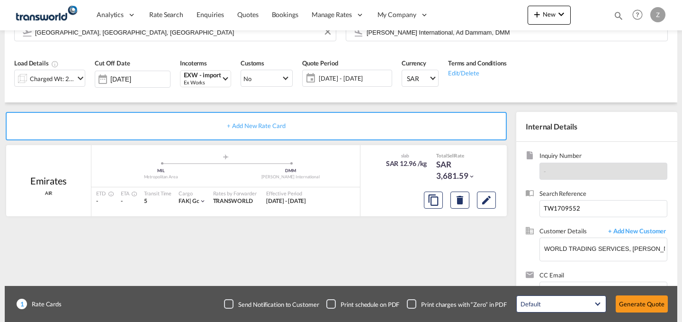
click at [352, 174] on div "Quote created successfully Quote ID : TDM000002397 Note: Email not sent to cust…" at bounding box center [341, 169] width 57 height 32
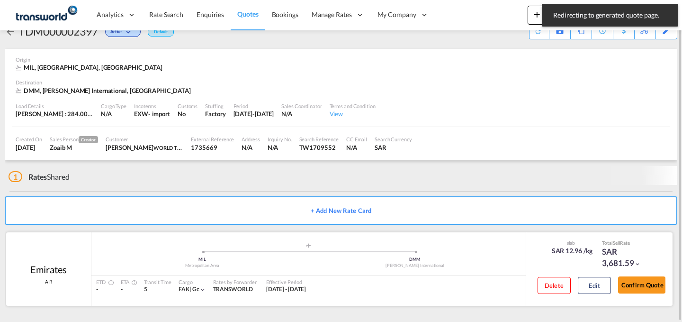
scroll to position [18, 0]
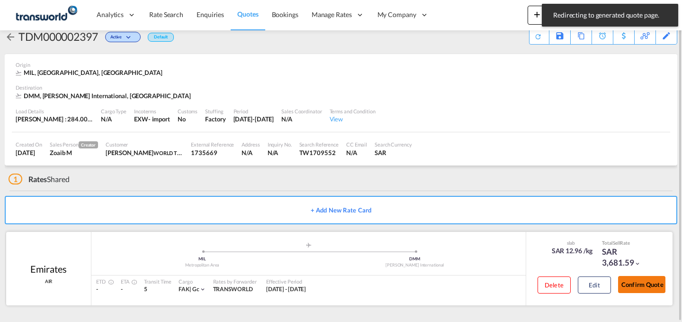
click at [651, 291] on button "Confirm Quote" at bounding box center [641, 284] width 47 height 17
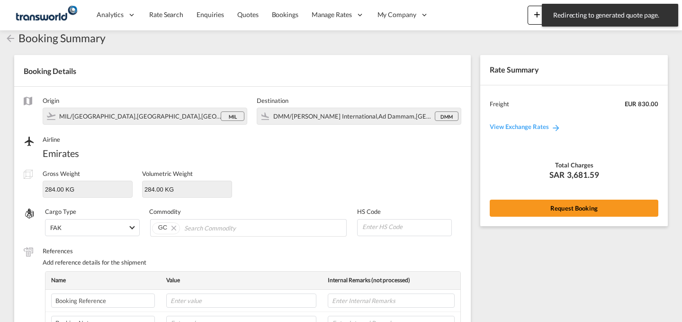
scroll to position [317, 0]
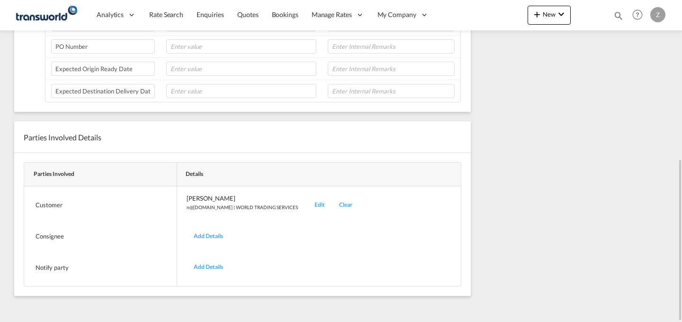
click at [308, 201] on div "Edit" at bounding box center [320, 205] width 25 height 22
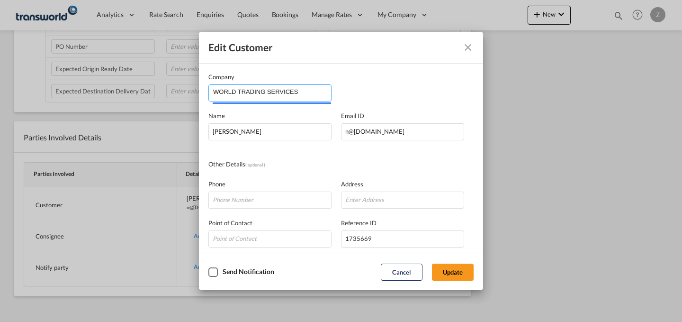
drag, startPoint x: 305, startPoint y: 99, endPoint x: 146, endPoint y: 98, distance: 159.2
click at [146, 98] on div "Edit Customer Company WORLD TRADING SERVICES Name [PERSON_NAME] Email ID [EMAIL…" at bounding box center [341, 161] width 682 height 322
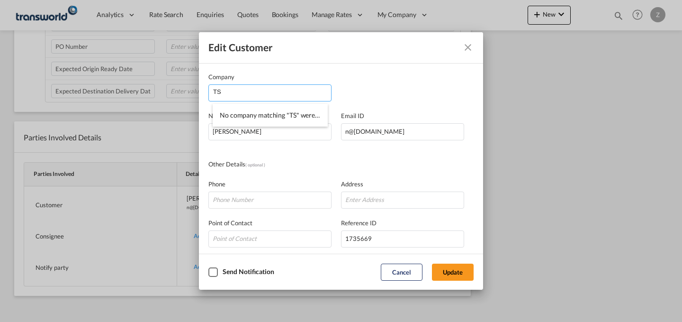
type input "T"
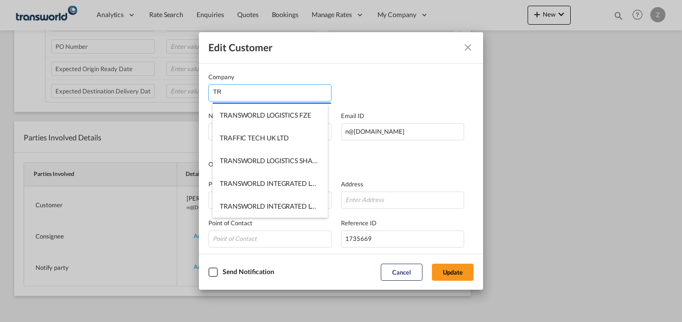
type input "T"
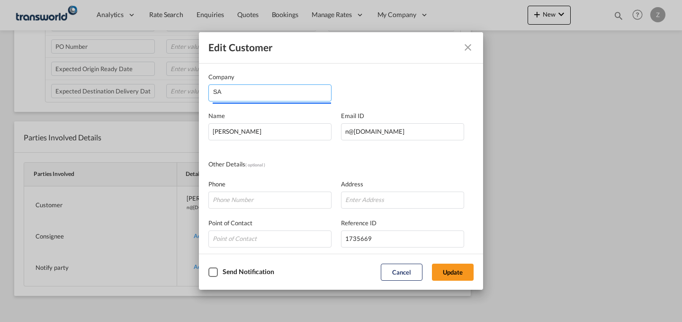
type input "S"
type input "TRAF"
